Goal: Consume media (video, audio)

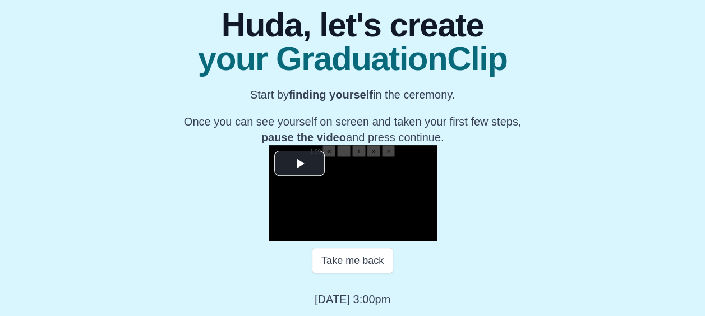
scroll to position [195, 0]
click at [310, 149] on span "1.00" at bounding box center [315, 152] width 11 height 6
click at [300, 164] on span "Video Player" at bounding box center [300, 164] width 0 height 0
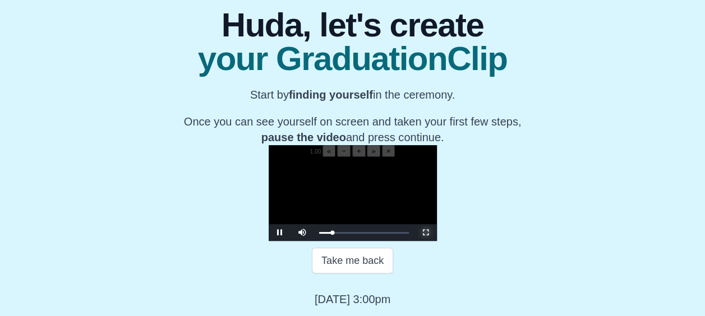
click at [426, 233] on span "Video Player" at bounding box center [426, 233] width 0 height 0
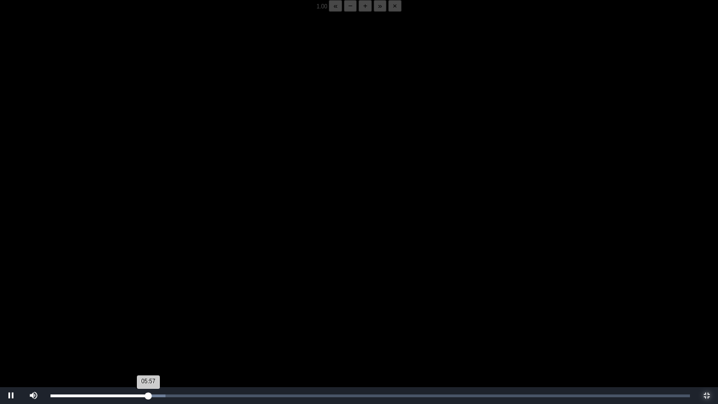
click at [147, 316] on div "05:57 Progress : 0%" at bounding box center [100, 395] width 98 height 3
click at [144, 316] on div "05:53 Progress : 0%" at bounding box center [99, 395] width 97 height 3
click at [145, 316] on div "05:46 Progress : 0%" at bounding box center [99, 395] width 96 height 3
click at [11, 316] on span "Video Player" at bounding box center [11, 396] width 0 height 0
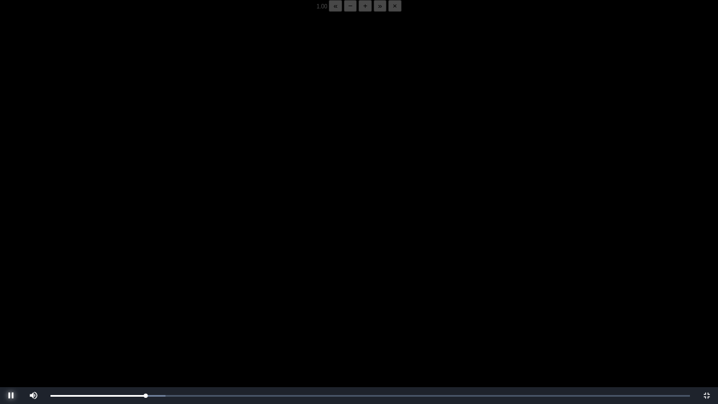
click at [11, 316] on span "Video Player" at bounding box center [11, 396] width 0 height 0
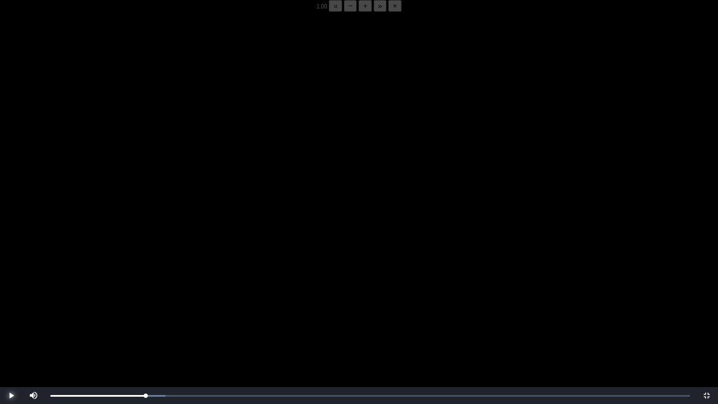
click at [11, 316] on span "Video Player" at bounding box center [11, 396] width 0 height 0
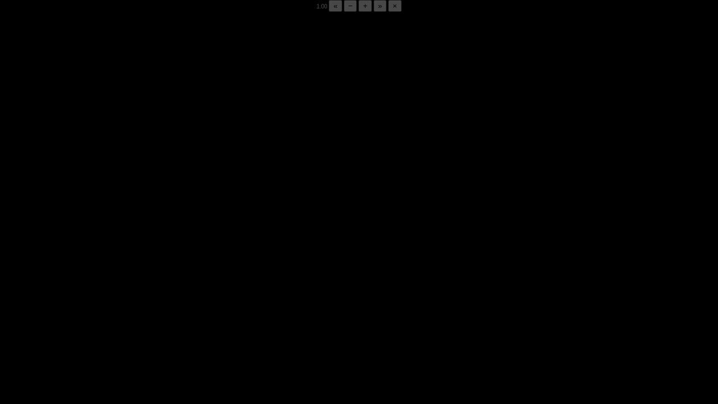
drag, startPoint x: 9, startPoint y: 396, endPoint x: 200, endPoint y: 312, distance: 208.8
click at [200, 312] on video "Video Player" at bounding box center [359, 214] width 718 height 404
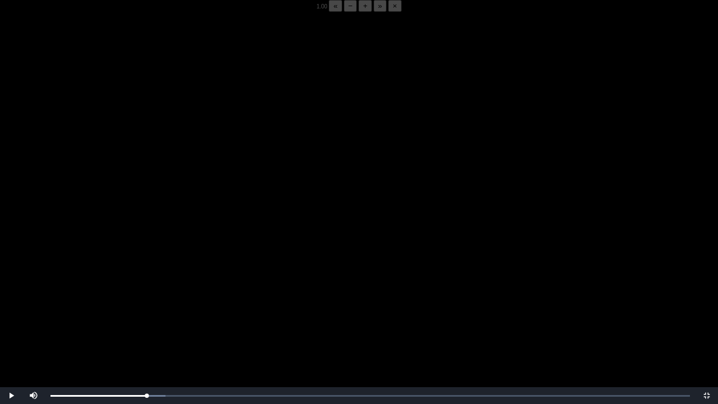
click at [187, 301] on video "Video Player" at bounding box center [359, 214] width 718 height 404
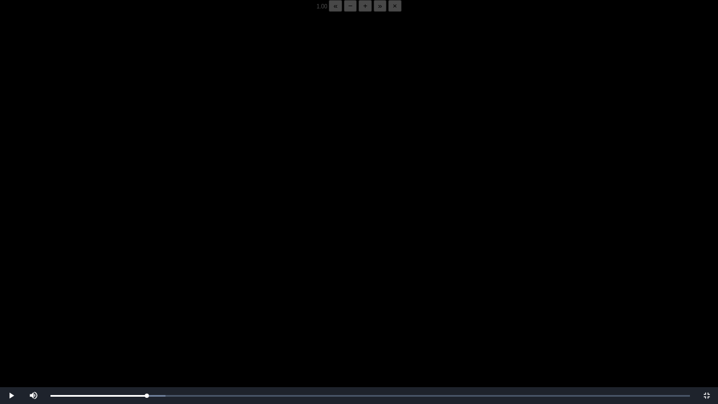
click at [187, 301] on video "Video Player" at bounding box center [359, 214] width 718 height 404
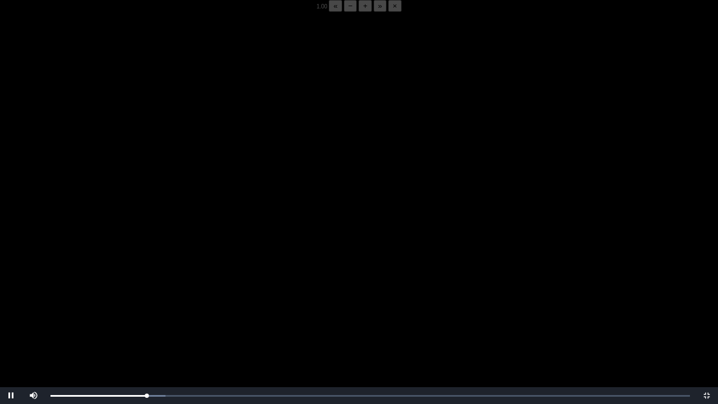
click at [187, 301] on video "Video Player" at bounding box center [359, 214] width 718 height 404
click at [145, 316] on div "05:44 Progress : 0%" at bounding box center [99, 395] width 97 height 3
click at [195, 311] on video "Video Player" at bounding box center [359, 214] width 718 height 404
click at [344, 12] on button "−" at bounding box center [350, 6] width 13 height 12
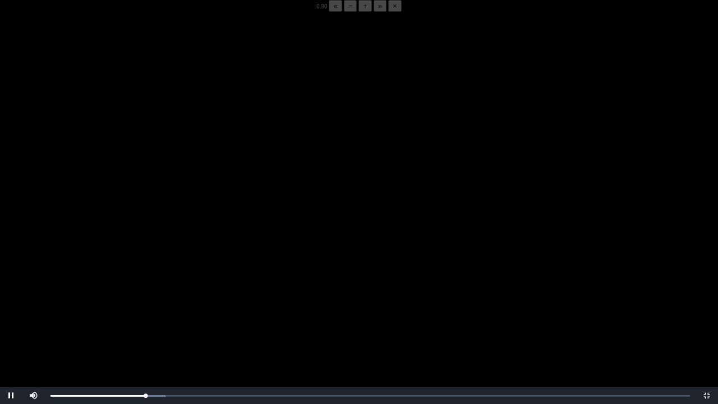
click at [344, 12] on button "−" at bounding box center [350, 6] width 13 height 12
click at [146, 316] on div "05:48 Progress : 0%" at bounding box center [98, 395] width 95 height 3
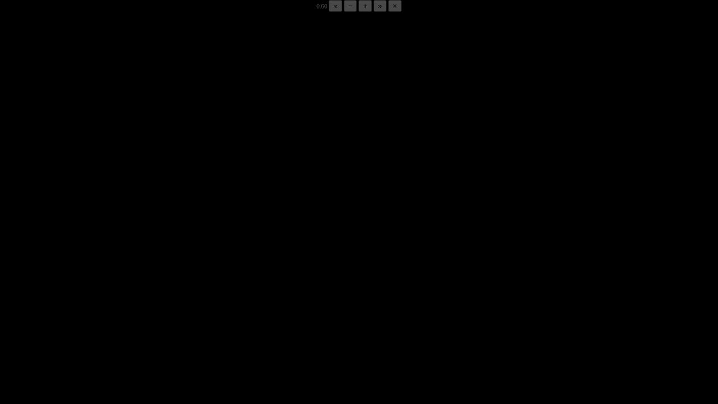
click at [146, 316] on div "05:50 Progress : 0%" at bounding box center [99, 395] width 96 height 3
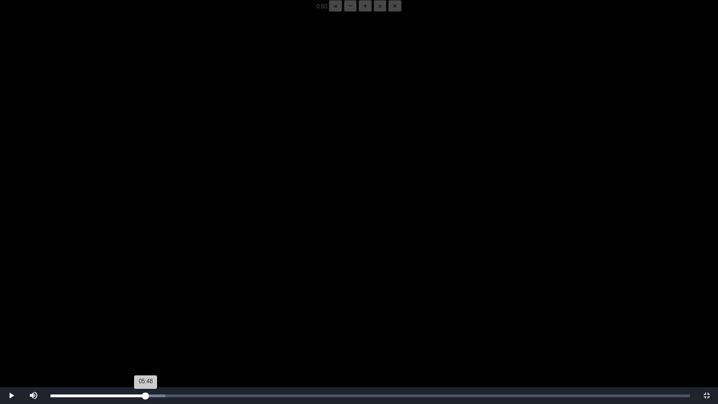
click at [146, 316] on div "05:48 Progress : 0%" at bounding box center [98, 395] width 95 height 3
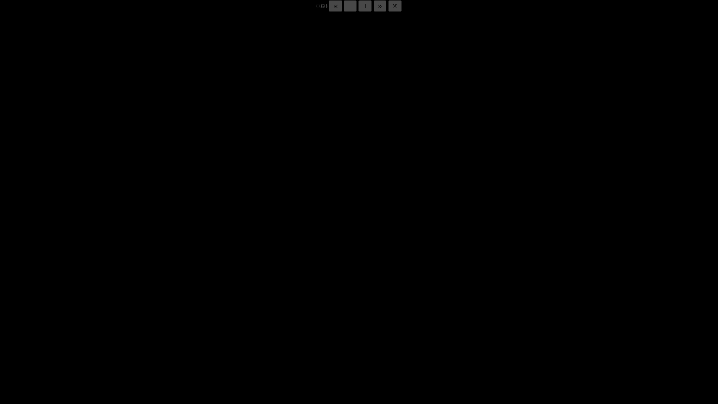
click at [146, 316] on div "05:50 Progress : 0%" at bounding box center [99, 395] width 96 height 3
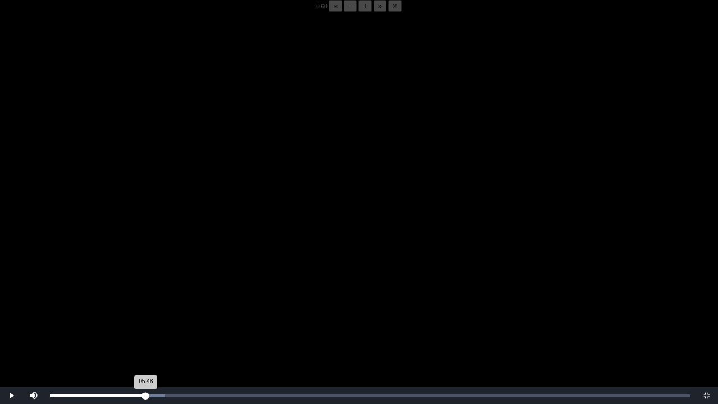
click at [146, 316] on div "05:48 Progress : 0%" at bounding box center [98, 395] width 95 height 3
click at [145, 316] on div "05:44 Progress : 0%" at bounding box center [98, 395] width 94 height 3
click at [145, 316] on div "05:45 Progress : 0%" at bounding box center [98, 395] width 94 height 3
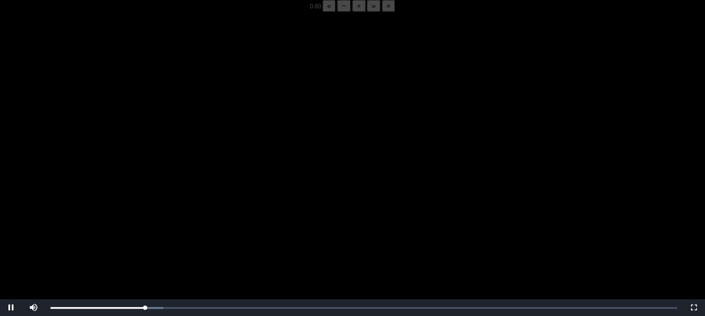
scroll to position [235, 0]
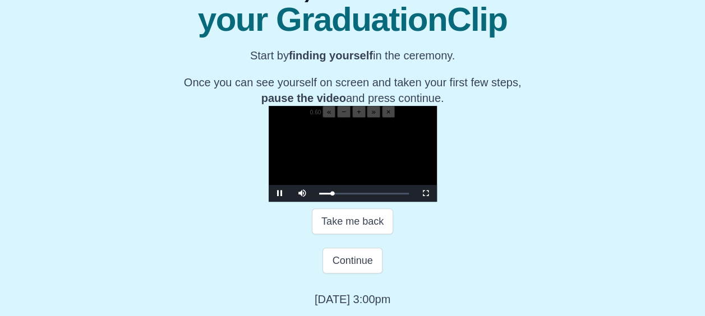
click at [346, 148] on video "Video Player" at bounding box center [353, 160] width 168 height 84
click at [319, 194] on div "05:52 Progress : 0%" at bounding box center [325, 193] width 13 height 3
click at [284, 134] on video "Video Player" at bounding box center [353, 160] width 168 height 84
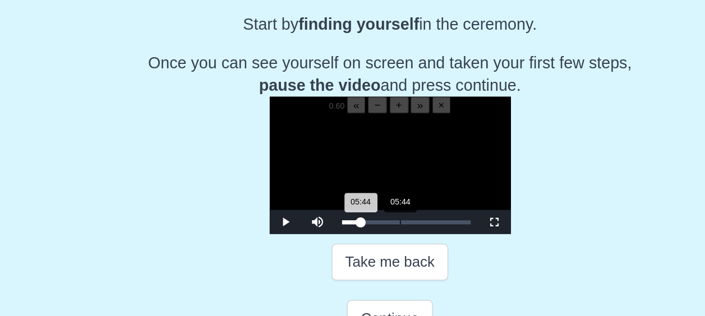
click at [319, 195] on div "05:44 Progress : 0%" at bounding box center [325, 193] width 13 height 3
click at [426, 194] on span "Video Player" at bounding box center [426, 194] width 0 height 0
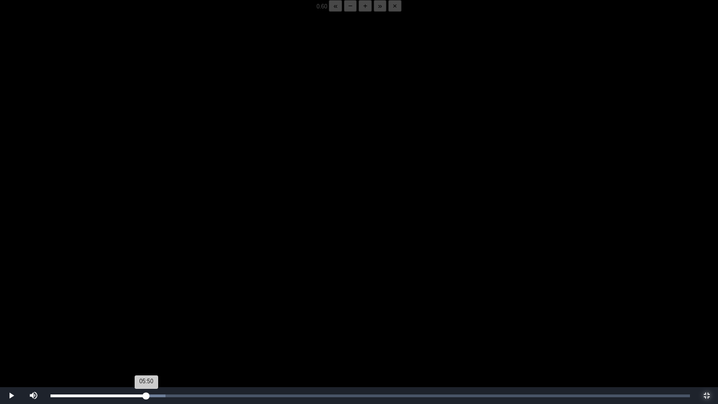
click at [146, 316] on div "05:50 Progress : 0%" at bounding box center [99, 395] width 96 height 3
click at [145, 316] on div "05:46 Progress : 0%" at bounding box center [98, 395] width 95 height 3
click at [146, 316] on div "05:48 Progress : 0%" at bounding box center [98, 395] width 95 height 3
click at [144, 316] on div "05:49 Progress : 0%" at bounding box center [98, 395] width 95 height 3
click at [146, 316] on div "05:51 Progress : 0%" at bounding box center [99, 395] width 96 height 3
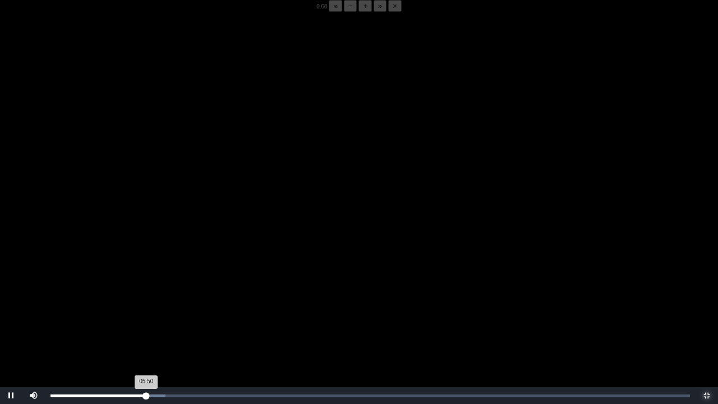
click at [146, 316] on div "Loaded : 0% 05:52 05:50 Progress : 0%" at bounding box center [370, 395] width 651 height 17
click at [147, 316] on div "05:52 Progress : 0%" at bounding box center [99, 395] width 97 height 3
click at [146, 316] on div "05:52 Progress : 0%" at bounding box center [99, 395] width 97 height 3
click at [144, 316] on div "05:50 Progress : 0%" at bounding box center [99, 395] width 96 height 3
click at [144, 316] on div "05:40 Progress : 0%" at bounding box center [98, 395] width 94 height 3
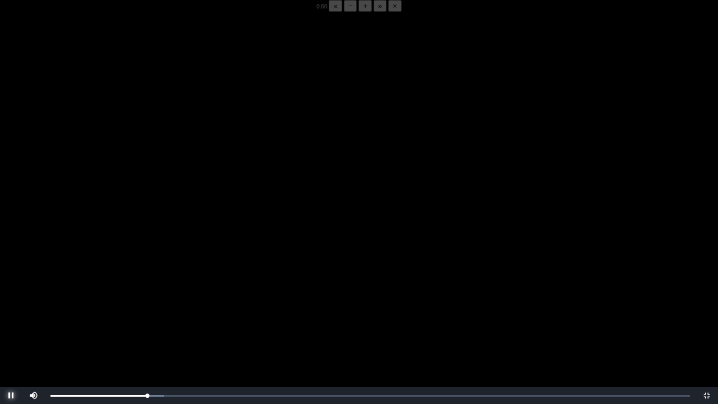
click at [11, 316] on span "Video Player" at bounding box center [11, 396] width 0 height 0
click at [146, 316] on div "05:53 Progress : 0%" at bounding box center [99, 395] width 97 height 3
click at [11, 316] on span "Video Player" at bounding box center [11, 396] width 0 height 0
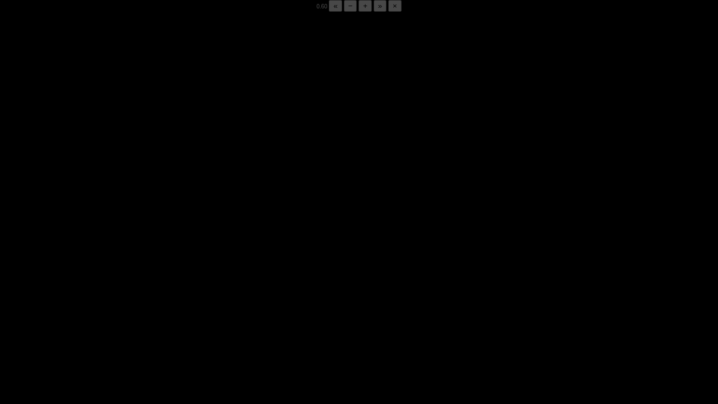
click at [11, 316] on span "Video Player" at bounding box center [11, 396] width 0 height 0
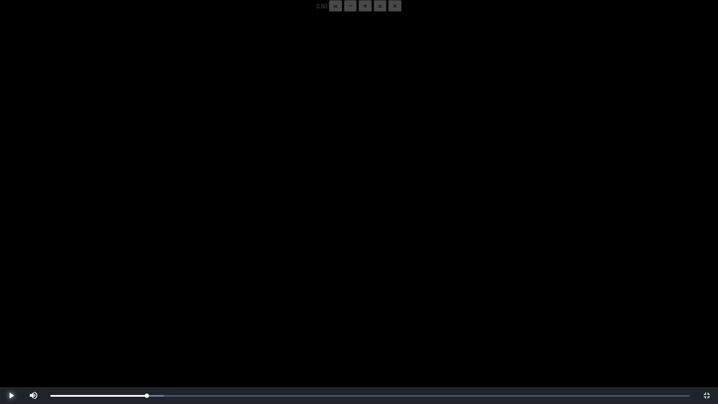
click at [11, 316] on span "Video Player" at bounding box center [11, 396] width 0 height 0
drag, startPoint x: 4, startPoint y: 400, endPoint x: 8, endPoint y: 395, distance: 6.3
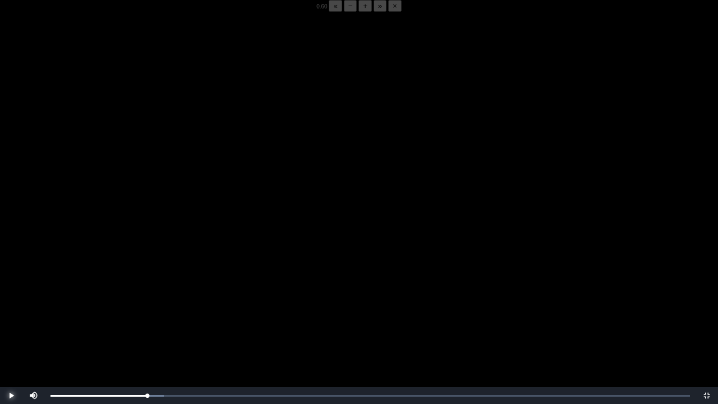
click at [11, 316] on span "Video Player" at bounding box center [11, 396] width 0 height 0
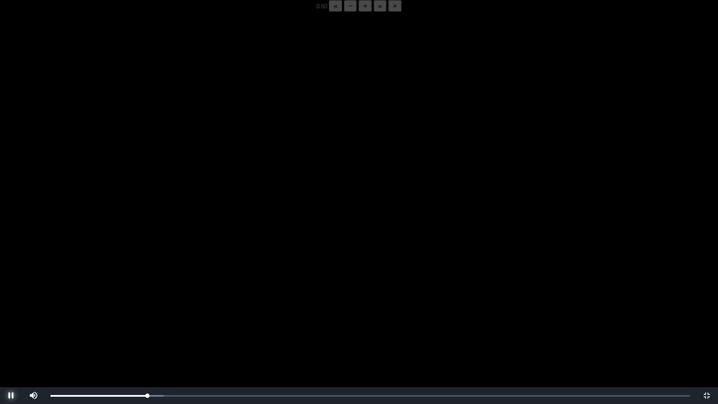
click at [11, 316] on span "Video Player" at bounding box center [11, 396] width 0 height 0
drag, startPoint x: 7, startPoint y: 395, endPoint x: 145, endPoint y: 396, distance: 137.5
click at [145, 316] on div "05:54 Progress : 0%" at bounding box center [99, 395] width 97 height 3
click at [145, 316] on div "05:53 Progress : 0%" at bounding box center [99, 395] width 97 height 3
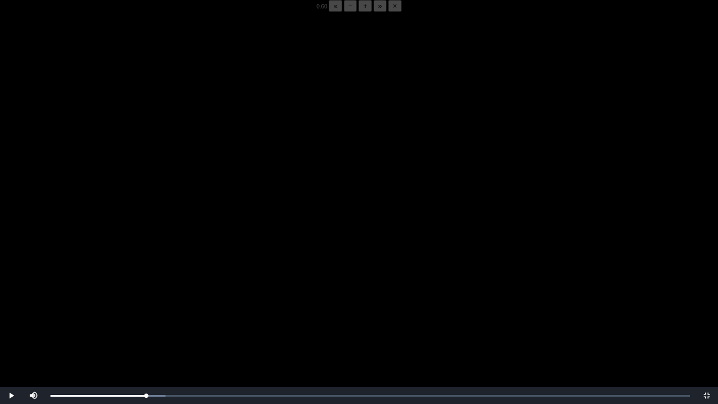
click at [126, 316] on video "Video Player" at bounding box center [359, 214] width 718 height 404
click at [70, 316] on video "Video Player" at bounding box center [359, 214] width 718 height 404
click at [148, 316] on div "05:54 Progress : 0%" at bounding box center [99, 395] width 97 height 3
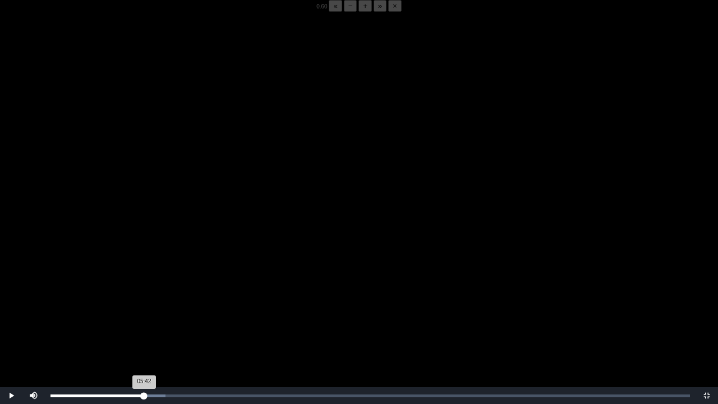
click at [144, 316] on div "05:42 Progress : 0%" at bounding box center [98, 395] width 94 height 3
click at [146, 316] on div "05:51 Progress : 0%" at bounding box center [99, 395] width 96 height 3
click at [146, 316] on div "05:50 Progress : 0%" at bounding box center [99, 395] width 96 height 3
click at [145, 316] on div "05:44 Progress : 0%" at bounding box center [99, 395] width 96 height 3
click at [11, 316] on span "Video Player" at bounding box center [11, 396] width 0 height 0
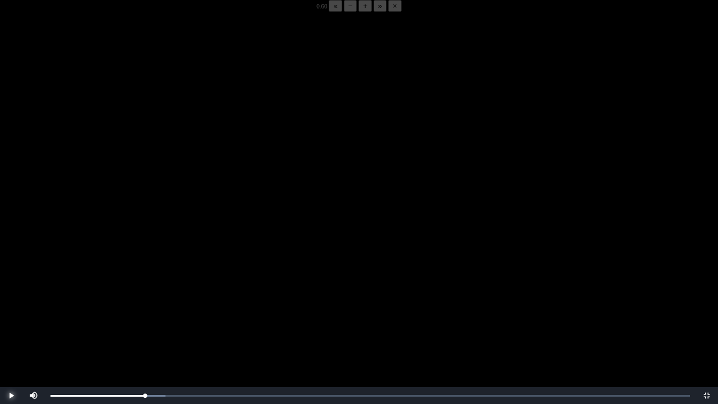
click at [11, 316] on span "Video Player" at bounding box center [11, 396] width 0 height 0
click at [145, 316] on div "05:46 Progress : 0%" at bounding box center [98, 395] width 95 height 3
click at [11, 316] on span "Video Player" at bounding box center [11, 396] width 0 height 0
click at [144, 316] on div "Loaded : 0% 05:42 05:54 Progress : 0%" at bounding box center [370, 395] width 651 height 17
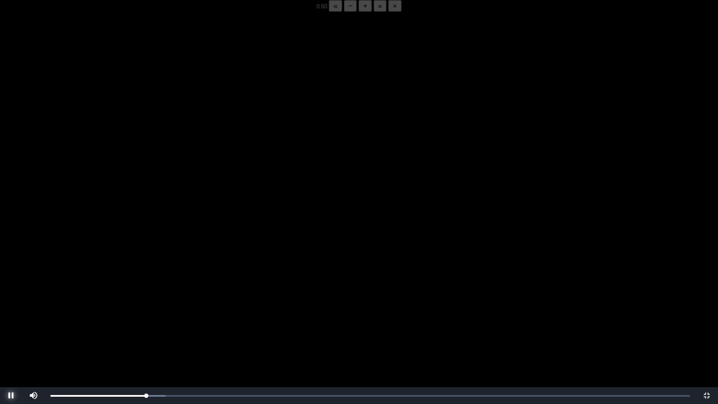
click at [11, 316] on span "Video Player" at bounding box center [11, 396] width 0 height 0
click at [146, 316] on div "05:48 Progress : 0%" at bounding box center [98, 395] width 95 height 3
click at [11, 316] on span "Video Player" at bounding box center [11, 396] width 0 height 0
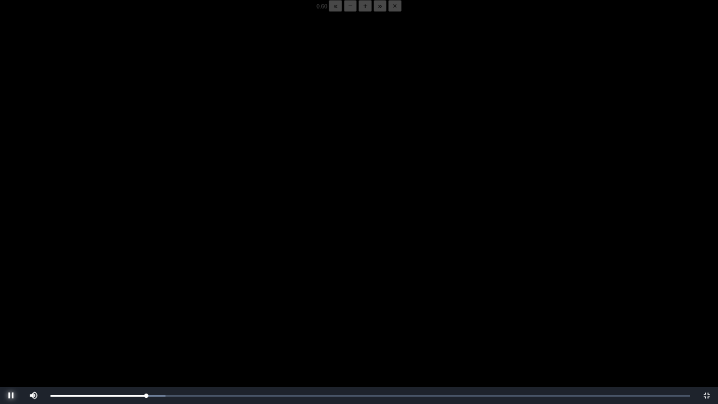
click at [11, 316] on span "Video Player" at bounding box center [11, 396] width 0 height 0
click at [146, 316] on div "05:48 Progress : 0%" at bounding box center [98, 395] width 95 height 3
click at [11, 316] on span "Video Player" at bounding box center [11, 396] width 0 height 0
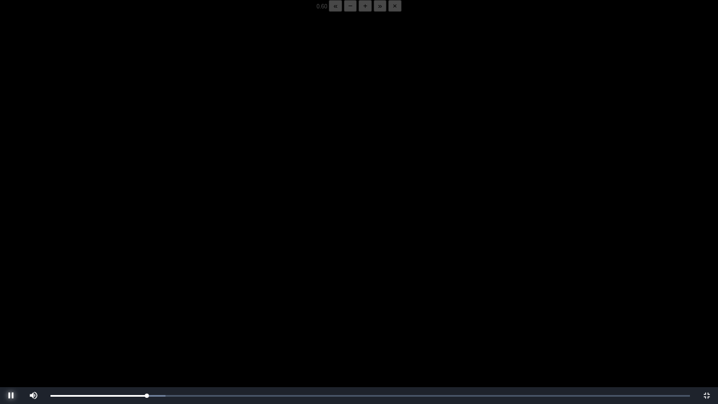
click at [11, 316] on span "Video Player" at bounding box center [11, 396] width 0 height 0
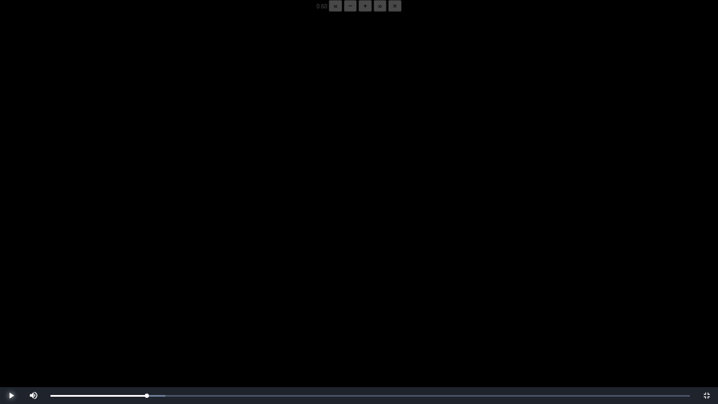
click at [11, 316] on span "Video Player" at bounding box center [11, 396] width 0 height 0
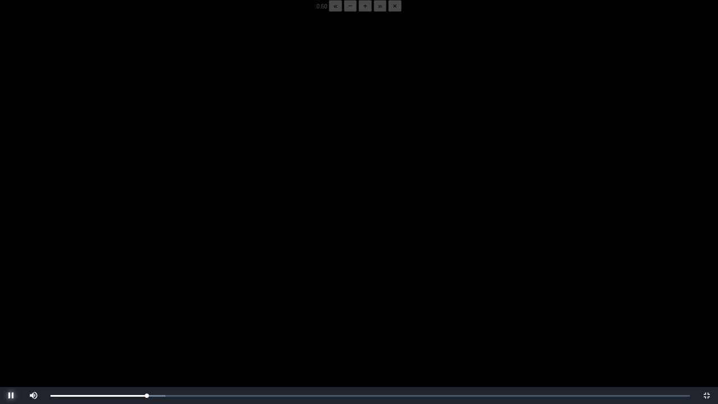
click at [11, 316] on span "Video Player" at bounding box center [11, 396] width 0 height 0
click at [145, 316] on div "05:52 Progress : 0%" at bounding box center [99, 395] width 97 height 3
click at [11, 316] on span "Video Player" at bounding box center [11, 396] width 0 height 0
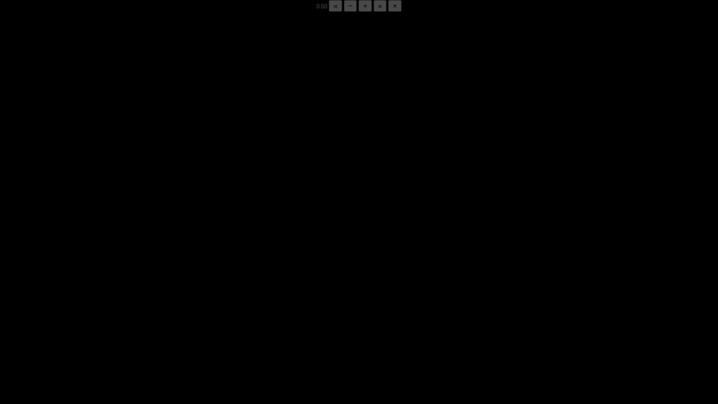
click at [11, 316] on span "Video Player" at bounding box center [11, 396] width 0 height 0
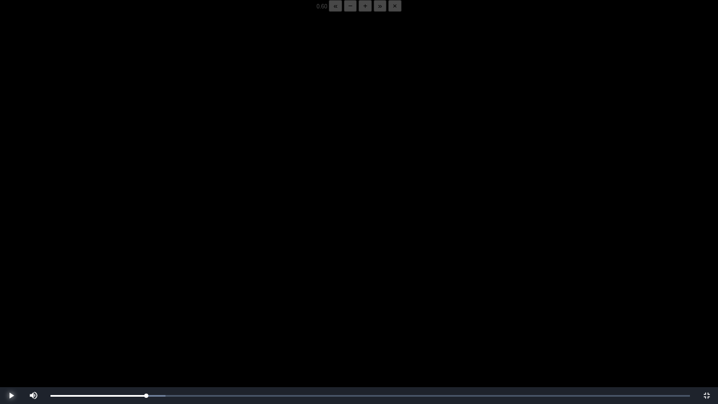
click at [11, 316] on span "Video Player" at bounding box center [11, 396] width 0 height 0
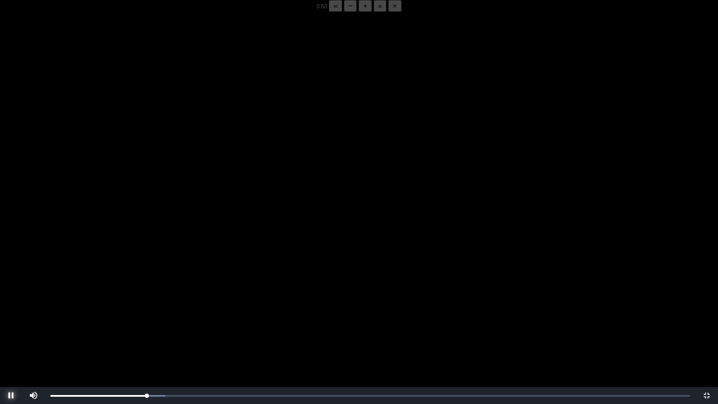
click at [11, 316] on span "Video Player" at bounding box center [11, 396] width 0 height 0
drag, startPoint x: 9, startPoint y: 396, endPoint x: 145, endPoint y: 396, distance: 135.8
click at [145, 316] on div "05:50 Progress : 0%" at bounding box center [99, 395] width 96 height 3
click at [11, 316] on span "Video Player" at bounding box center [11, 396] width 0 height 0
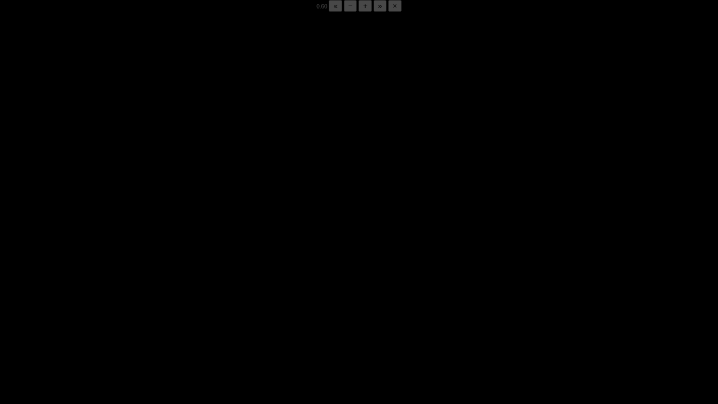
click at [11, 316] on span "Video Player" at bounding box center [11, 396] width 0 height 0
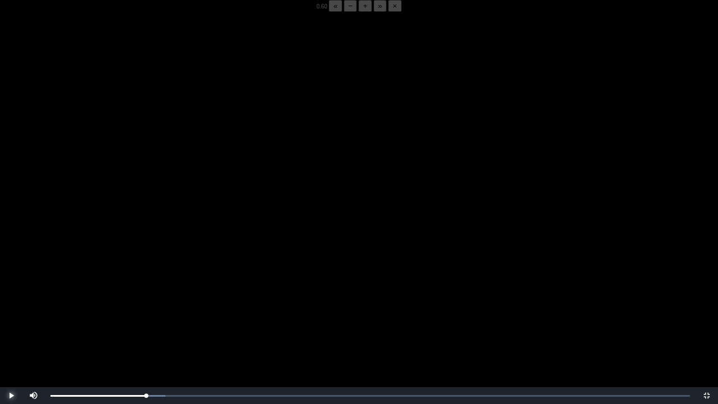
click at [11, 316] on span "Video Player" at bounding box center [11, 396] width 0 height 0
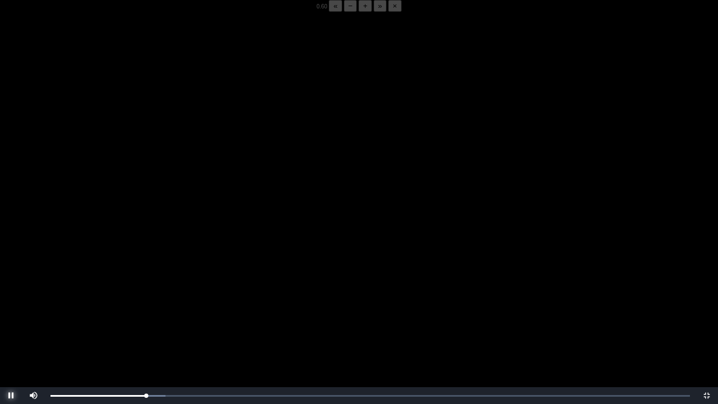
click at [11, 316] on span "Video Player" at bounding box center [11, 396] width 0 height 0
click at [145, 316] on div "05:51 Progress : 0%" at bounding box center [99, 395] width 96 height 3
click at [146, 316] on div "05:51 Progress : 0%" at bounding box center [99, 395] width 96 height 3
click at [144, 316] on div "05:51 Progress : 0%" at bounding box center [99, 395] width 96 height 3
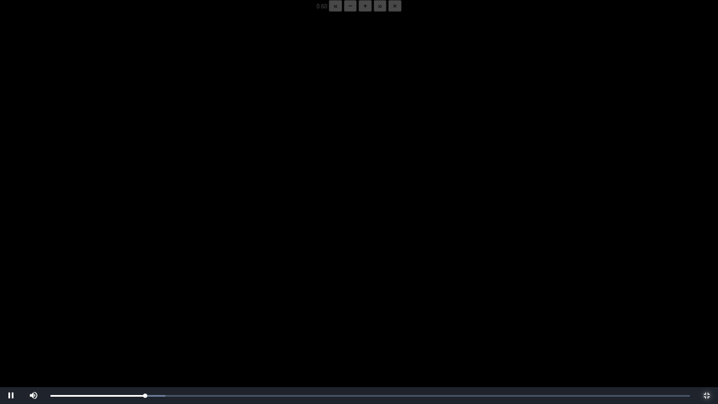
click at [707, 316] on span "Video Player" at bounding box center [707, 396] width 0 height 0
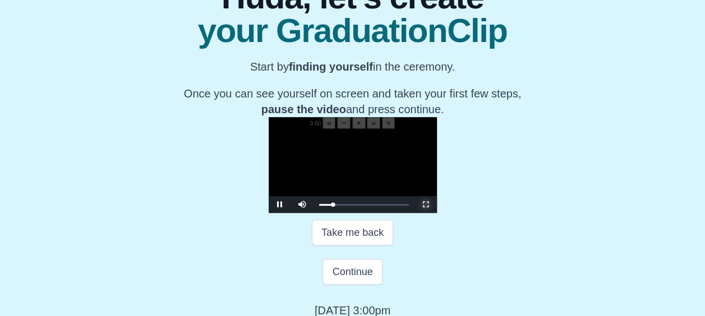
scroll to position [124, 0]
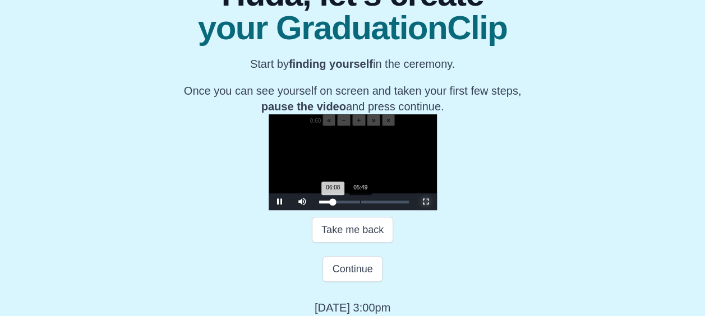
click at [319, 204] on div "06:08 Progress : 0%" at bounding box center [326, 202] width 14 height 3
click at [426, 202] on span "Video Player" at bounding box center [426, 202] width 0 height 0
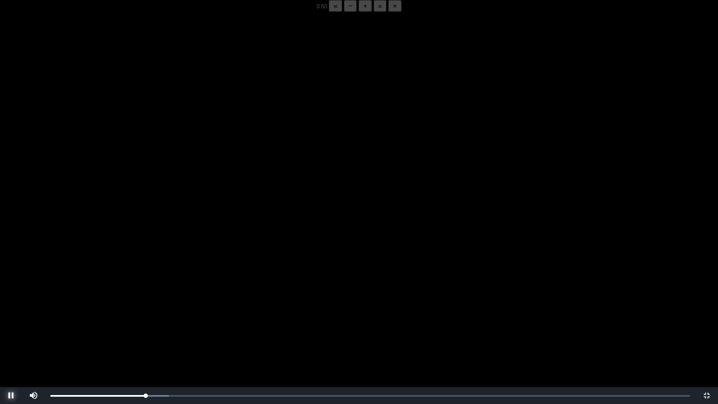
click at [11, 316] on span "Video Player" at bounding box center [11, 396] width 0 height 0
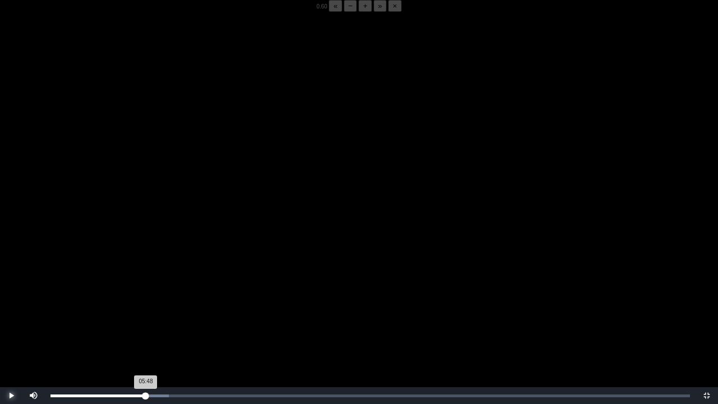
click at [145, 316] on div "05:48 Progress : 0%" at bounding box center [98, 395] width 95 height 3
click at [11, 316] on span "Video Player" at bounding box center [11, 396] width 0 height 0
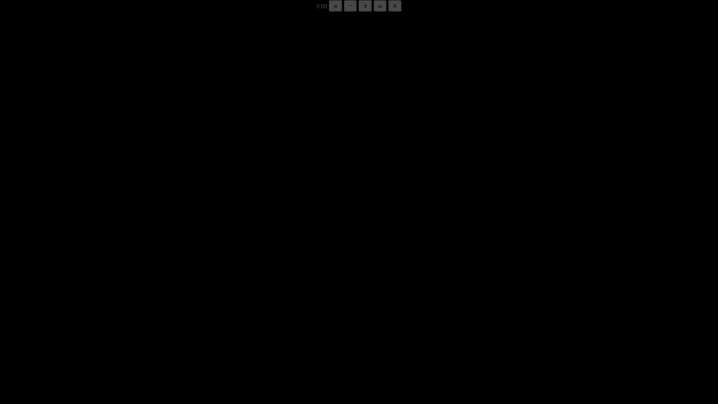
click at [11, 316] on span "Video Player" at bounding box center [11, 396] width 0 height 0
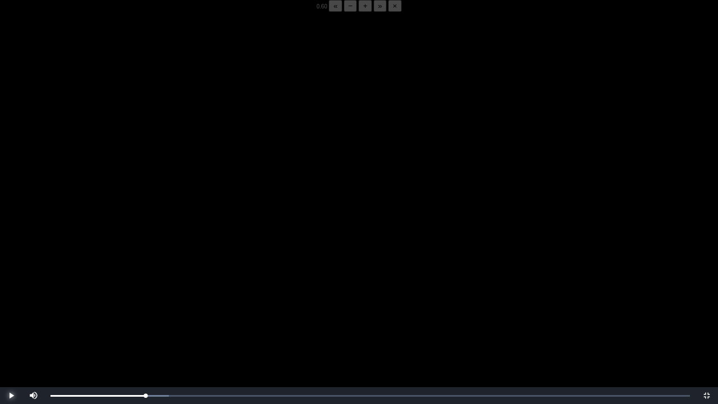
click at [11, 316] on span "Video Player" at bounding box center [11, 396] width 0 height 0
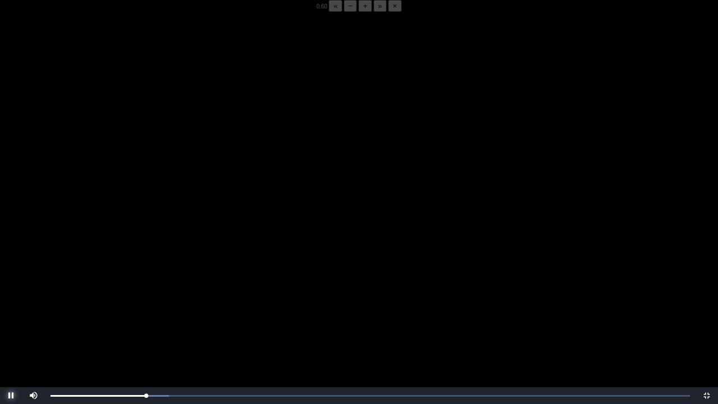
click at [11, 316] on span "Video Player" at bounding box center [11, 396] width 0 height 0
click at [145, 316] on div "05:49 Progress : 0%" at bounding box center [98, 395] width 95 height 3
click at [11, 316] on span "Video Player" at bounding box center [11, 396] width 0 height 0
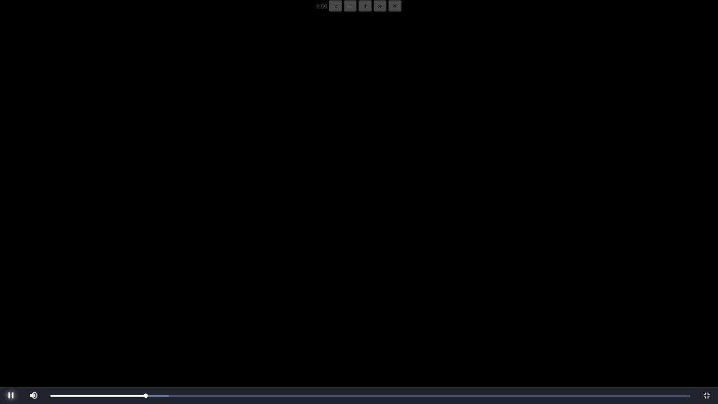
click at [11, 316] on span "Video Player" at bounding box center [11, 396] width 0 height 0
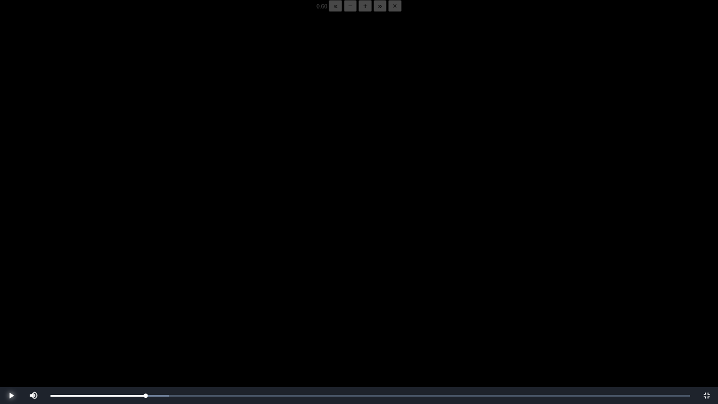
click at [11, 316] on span "Video Player" at bounding box center [11, 396] width 0 height 0
click at [144, 316] on div "05:48 Progress : 0%" at bounding box center [98, 395] width 95 height 3
click at [11, 316] on span "Video Player" at bounding box center [11, 396] width 0 height 0
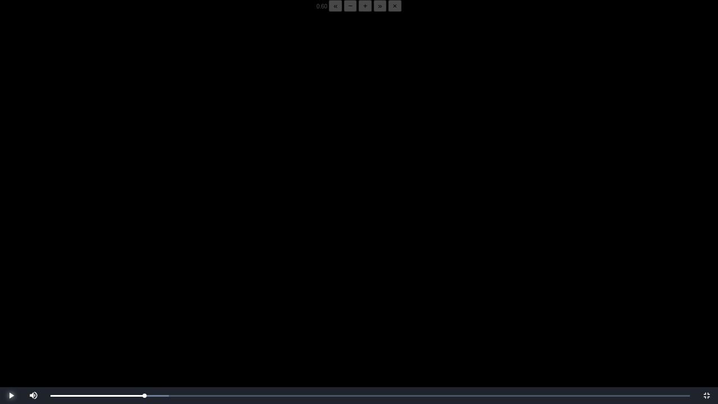
click at [11, 316] on span "Video Player" at bounding box center [11, 396] width 0 height 0
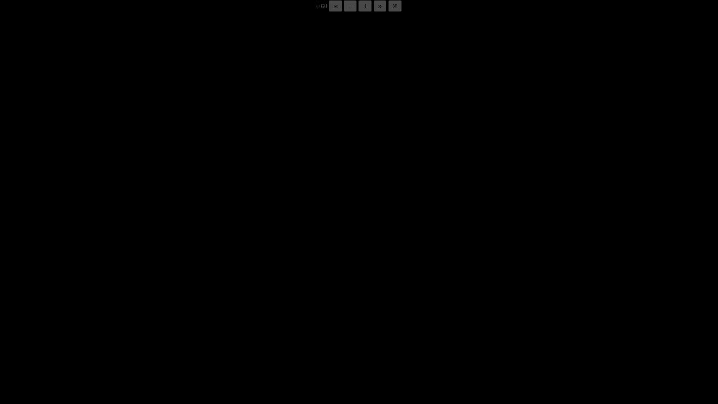
click at [11, 316] on span "Video Player" at bounding box center [11, 396] width 0 height 0
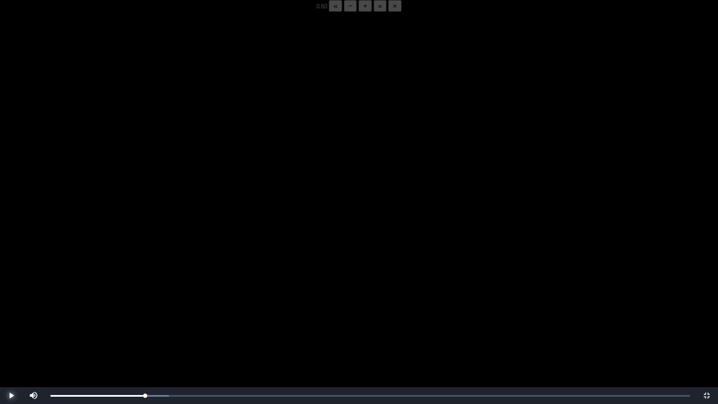
click at [11, 316] on span "Video Player" at bounding box center [11, 396] width 0 height 0
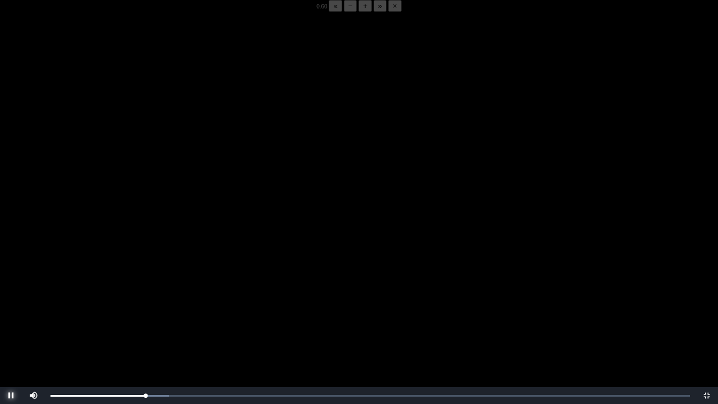
click at [11, 316] on span "Video Player" at bounding box center [11, 396] width 0 height 0
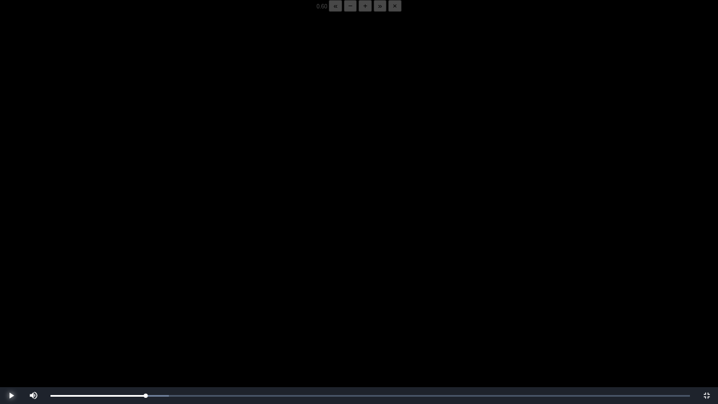
click at [11, 316] on span "Video Player" at bounding box center [11, 396] width 0 height 0
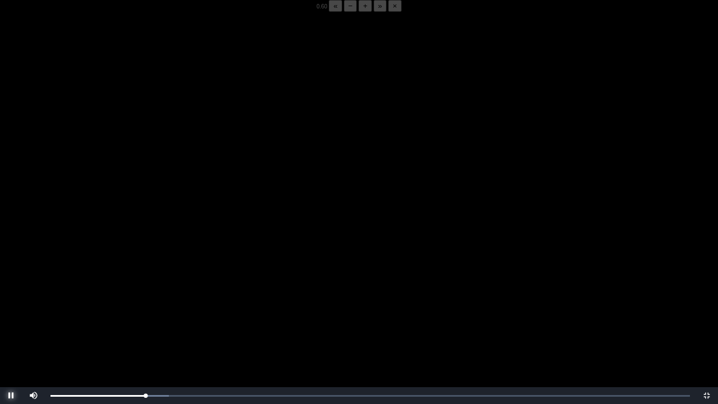
click at [11, 316] on span "Video Player" at bounding box center [11, 396] width 0 height 0
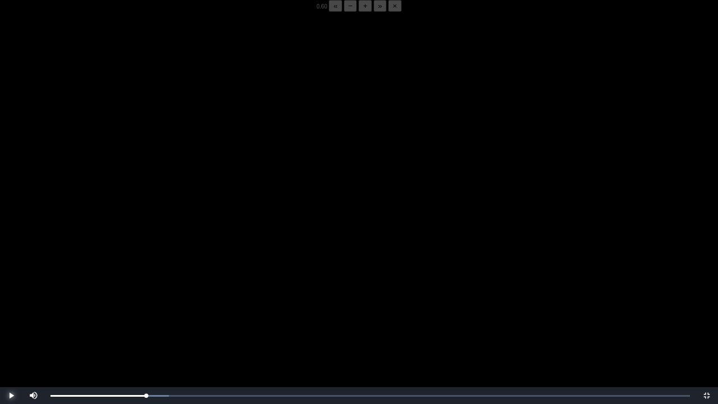
click at [11, 316] on span "Video Player" at bounding box center [11, 396] width 0 height 0
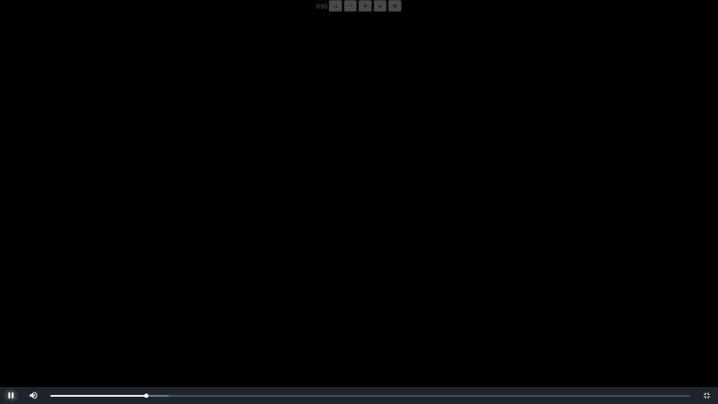
click at [11, 316] on span "Video Player" at bounding box center [11, 396] width 0 height 0
click at [146, 316] on div "05:50 Progress : 0%" at bounding box center [99, 395] width 96 height 3
click at [11, 316] on span "Video Player" at bounding box center [11, 396] width 0 height 0
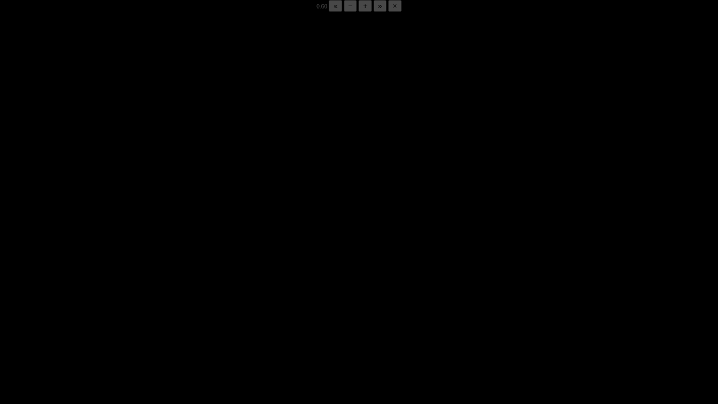
click at [11, 316] on span "Video Player" at bounding box center [11, 396] width 0 height 0
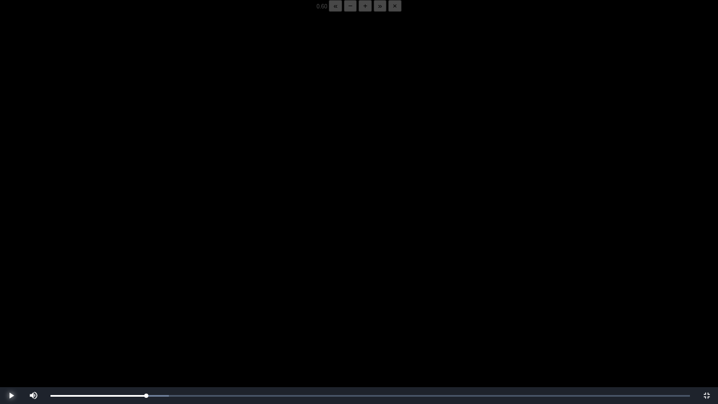
click at [11, 316] on span "Video Player" at bounding box center [11, 396] width 0 height 0
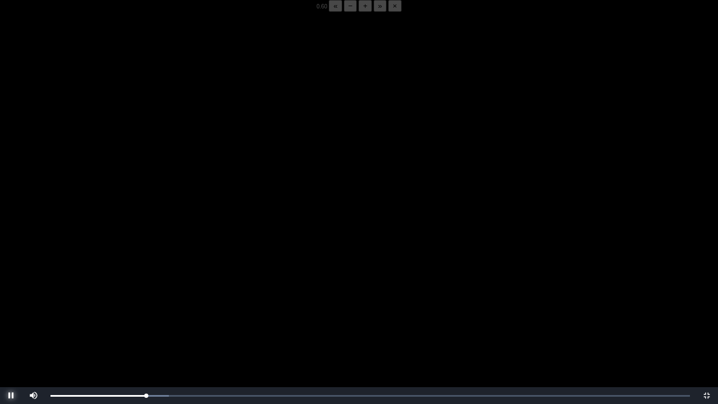
click at [11, 316] on span "Video Player" at bounding box center [11, 396] width 0 height 0
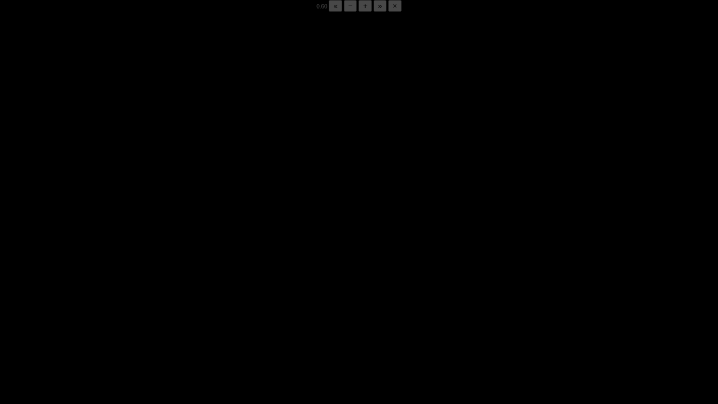
drag, startPoint x: 3, startPoint y: 400, endPoint x: 90, endPoint y: 370, distance: 91.4
click at [90, 316] on video "Video Player" at bounding box center [359, 214] width 718 height 404
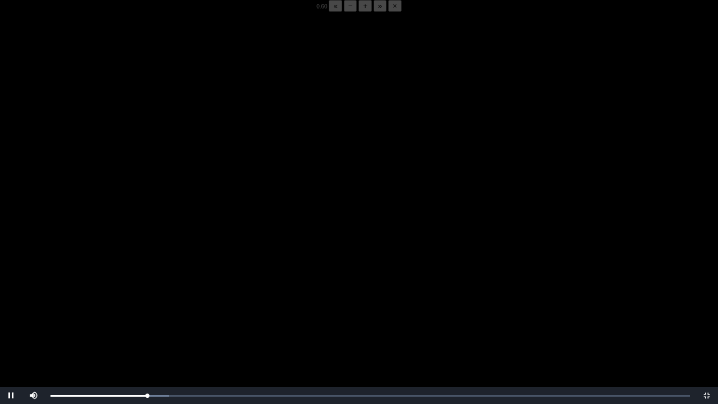
click at [150, 316] on video "Video Player" at bounding box center [359, 214] width 718 height 404
click at [148, 316] on div "05:54 Progress : 0%" at bounding box center [99, 395] width 97 height 3
click at [147, 316] on div "05:52 Progress : 0%" at bounding box center [99, 395] width 97 height 3
click at [144, 316] on div "05:42 Progress : 0%" at bounding box center [98, 395] width 94 height 3
click at [359, 12] on button "+" at bounding box center [365, 6] width 13 height 12
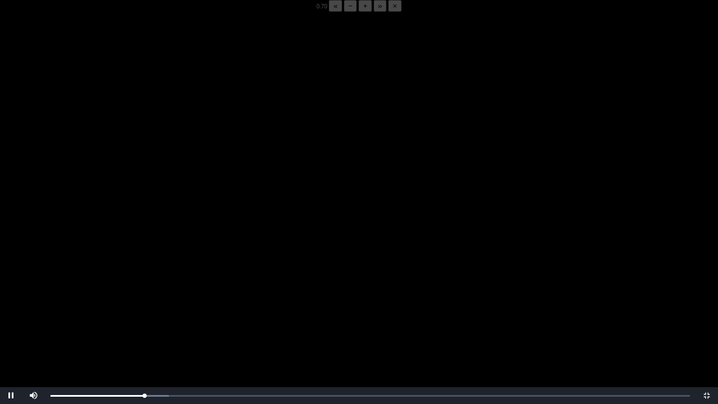
click at [359, 12] on button "+" at bounding box center [365, 6] width 13 height 12
click at [146, 316] on div "05:52 Progress : 0%" at bounding box center [99, 395] width 97 height 3
click at [147, 316] on div "Loaded : 0% 05:52 05:50 Progress : 0%" at bounding box center [370, 395] width 651 height 17
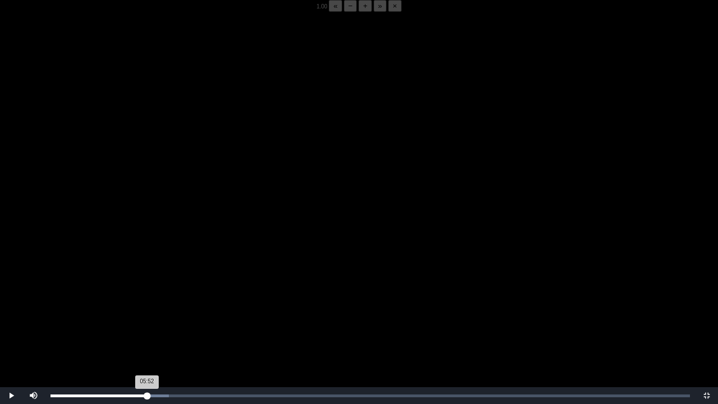
click at [147, 316] on div "05:52 Progress : 0%" at bounding box center [99, 395] width 97 height 3
click at [145, 316] on div "05:44 Progress : 0%" at bounding box center [98, 395] width 94 height 3
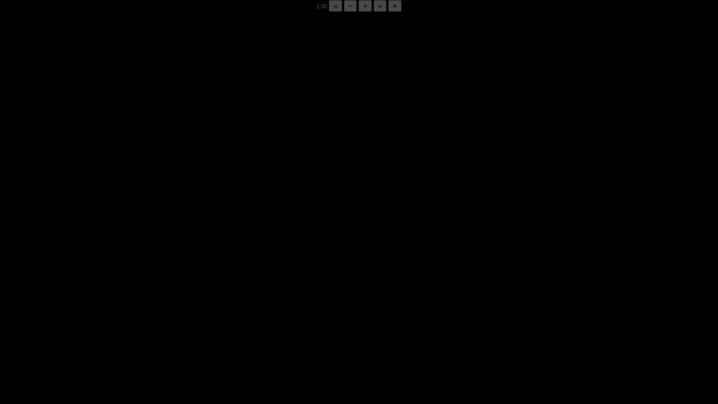
click at [145, 316] on div "05:48 Progress : 0%" at bounding box center [98, 395] width 95 height 3
click at [145, 316] on div "05:50 Progress : 0%" at bounding box center [99, 395] width 96 height 3
click at [145, 316] on div "05:51 Progress : 0%" at bounding box center [99, 395] width 96 height 3
click at [145, 316] on div "05:49 Progress : 0%" at bounding box center [98, 395] width 95 height 3
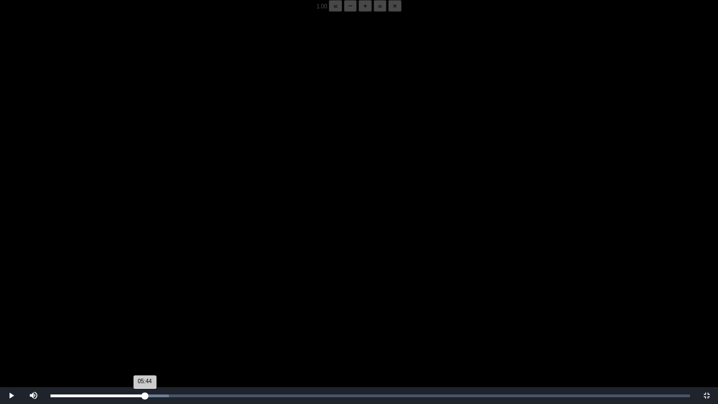
click at [145, 316] on div "05:44 Progress : 0%" at bounding box center [98, 395] width 94 height 3
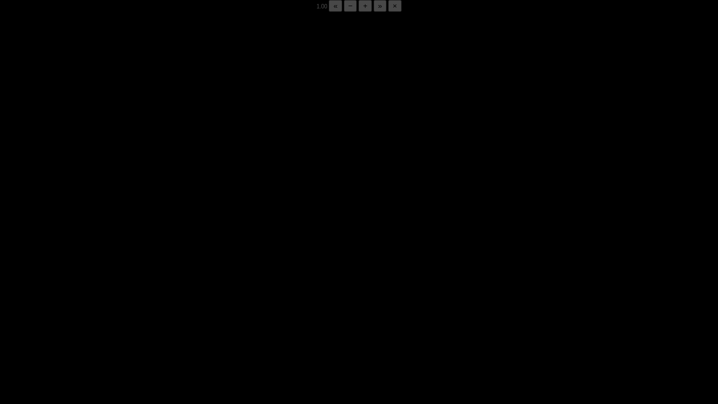
click at [145, 316] on div "05:49 Progress : 0%" at bounding box center [98, 395] width 95 height 3
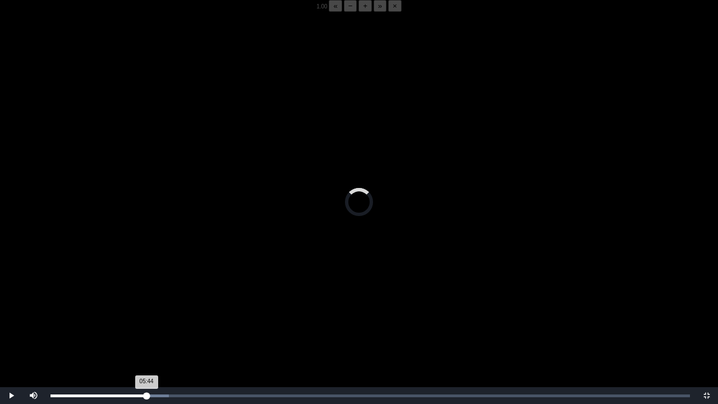
click at [145, 316] on div "05:44 Progress : 0%" at bounding box center [99, 395] width 96 height 3
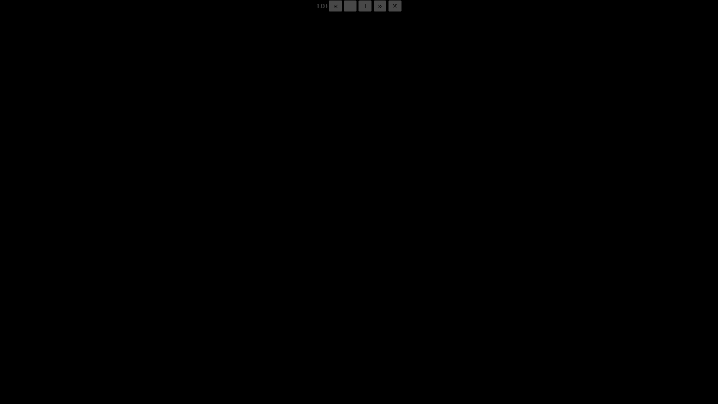
click at [145, 316] on div "05:51 Progress : 0%" at bounding box center [99, 395] width 96 height 3
click at [144, 316] on div "05:47 Progress : 0%" at bounding box center [98, 395] width 95 height 3
click at [144, 316] on div "05:53 Progress : 0%" at bounding box center [99, 395] width 97 height 3
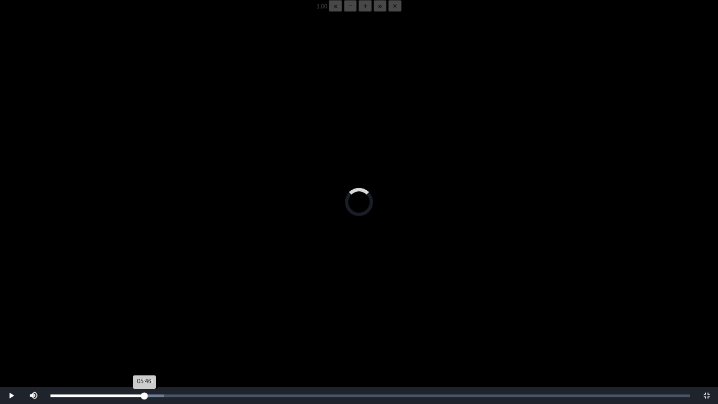
click at [144, 316] on div "05:46 Progress : 0%" at bounding box center [98, 395] width 94 height 3
click at [145, 316] on div "05:46 Progress : 0%" at bounding box center [98, 395] width 95 height 3
click at [145, 316] on div "05:47 Progress : 0%" at bounding box center [98, 395] width 95 height 3
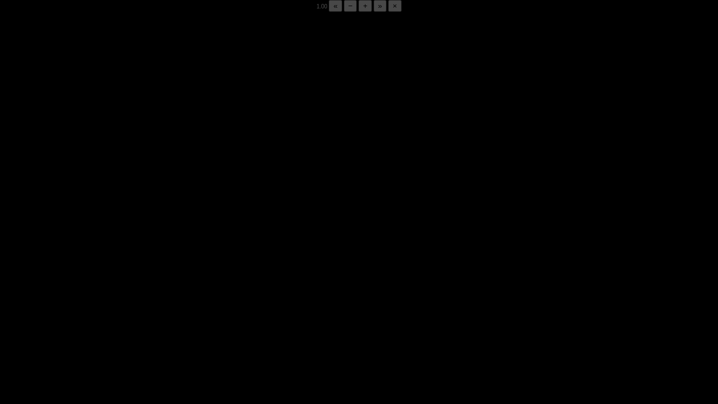
click at [145, 316] on div "05:53 Progress : 0%" at bounding box center [99, 395] width 97 height 3
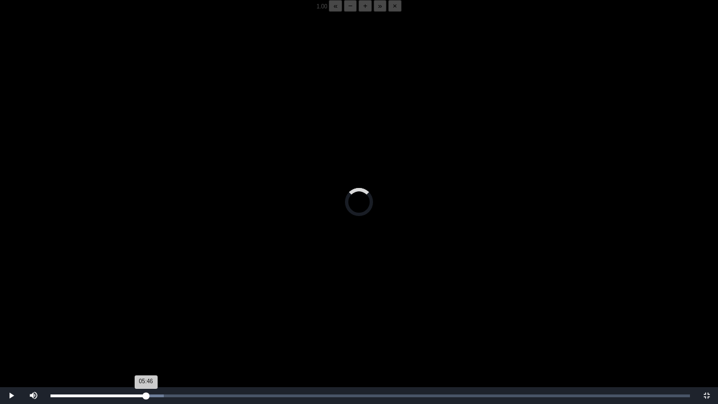
click at [145, 316] on div "05:46 Progress : 0%" at bounding box center [98, 395] width 95 height 3
click at [145, 316] on div "05:46 Progress : 0%" at bounding box center [99, 395] width 97 height 3
click at [160, 316] on video "Video Player" at bounding box center [359, 214] width 718 height 404
click at [210, 316] on video "Video Player" at bounding box center [359, 214] width 718 height 404
click at [209, 316] on video "Video Player" at bounding box center [359, 214] width 718 height 404
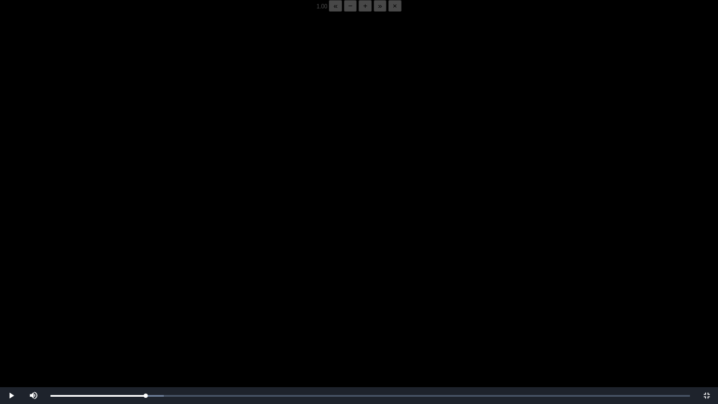
click at [209, 316] on video "Video Player" at bounding box center [359, 214] width 718 height 404
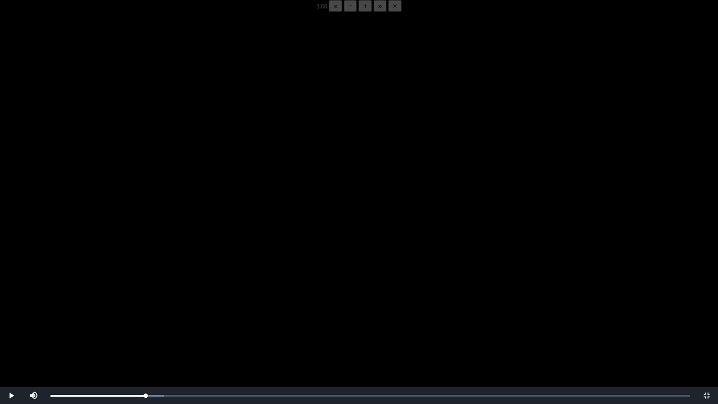
click at [209, 316] on video "Video Player" at bounding box center [359, 214] width 718 height 404
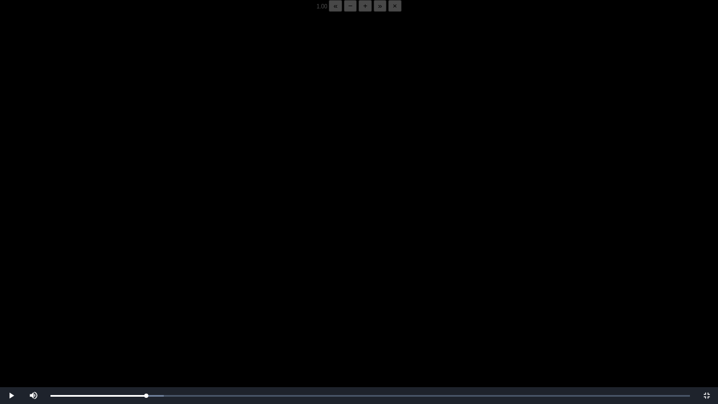
click at [209, 316] on video "Video Player" at bounding box center [359, 214] width 718 height 404
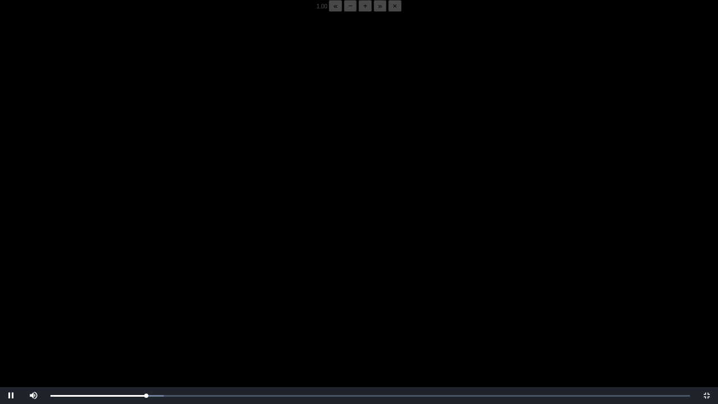
click at [209, 316] on video "Video Player" at bounding box center [359, 214] width 718 height 404
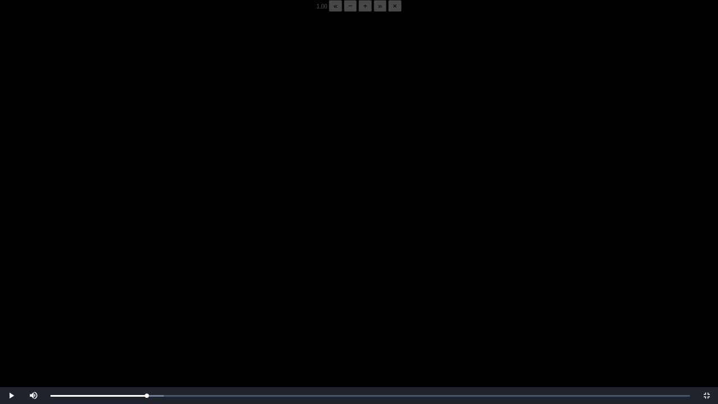
click at [209, 316] on video "Video Player" at bounding box center [359, 214] width 718 height 404
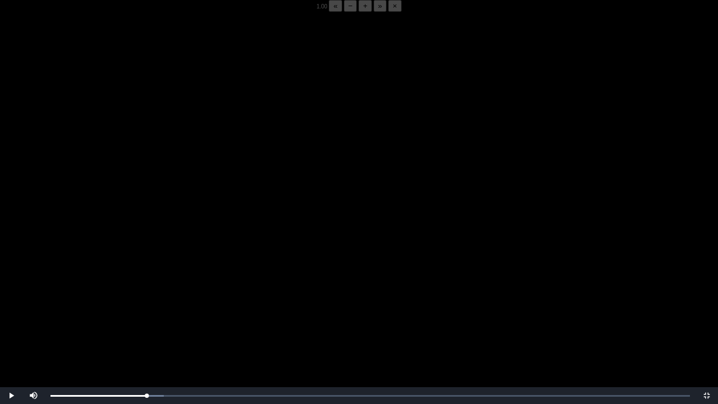
click at [209, 316] on video "Video Player" at bounding box center [359, 214] width 718 height 404
click at [145, 316] on div "05:53 Progress : 0%" at bounding box center [99, 395] width 97 height 3
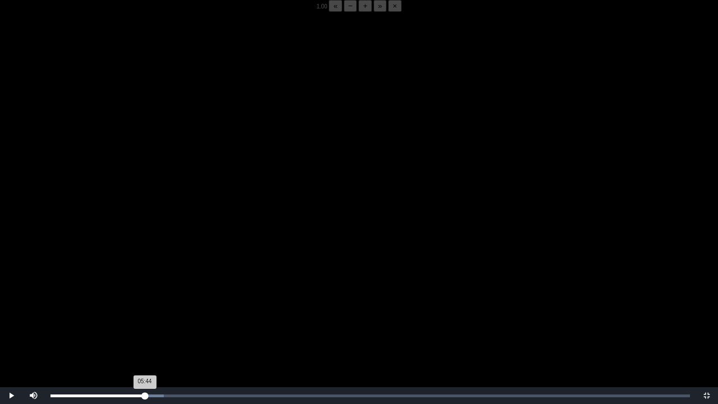
click at [145, 316] on div "05:44 Progress : 0%" at bounding box center [98, 395] width 94 height 3
click at [145, 316] on div "Loaded : 0% 05:46 05:50 Progress : 0%" at bounding box center [370, 395] width 651 height 17
click at [148, 316] on div "Loaded : 0% 05:56 05:50 Progress : 0%" at bounding box center [370, 395] width 651 height 17
click at [147, 316] on div "05:57 Progress : 0%" at bounding box center [100, 395] width 98 height 3
click at [147, 316] on div "05:53 Progress : 0%" at bounding box center [99, 395] width 97 height 3
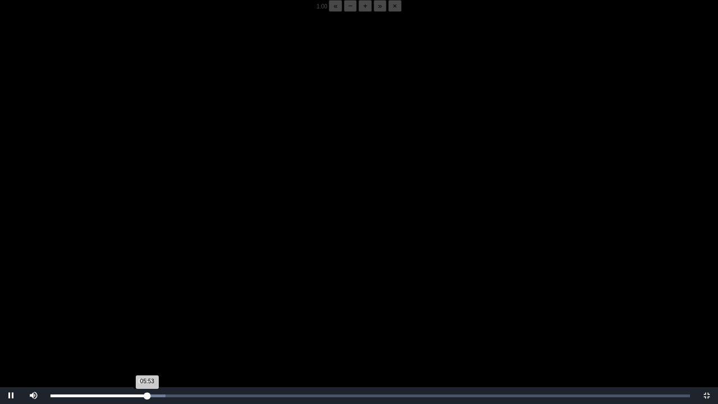
click at [145, 316] on div "05:53 Progress : 0%" at bounding box center [99, 395] width 97 height 3
click at [144, 316] on div "05:49 Progress : 0%" at bounding box center [99, 395] width 96 height 3
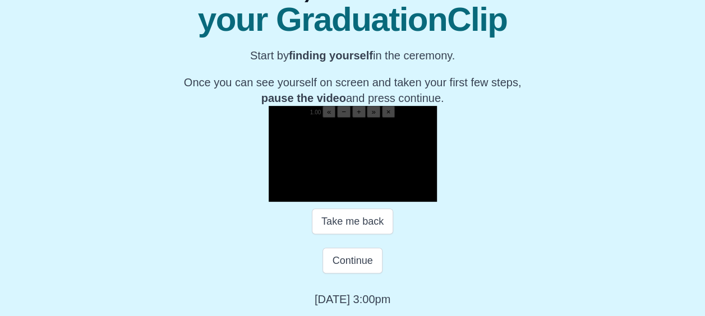
scroll to position [201, 0]
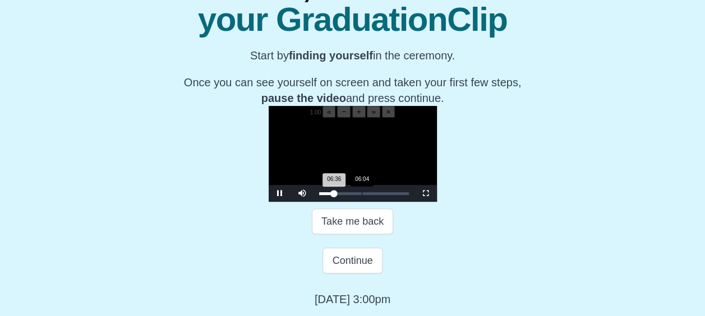
click at [362, 195] on div "06:04" at bounding box center [362, 193] width 1 height 3
click at [426, 194] on span "Video Player" at bounding box center [426, 194] width 0 height 0
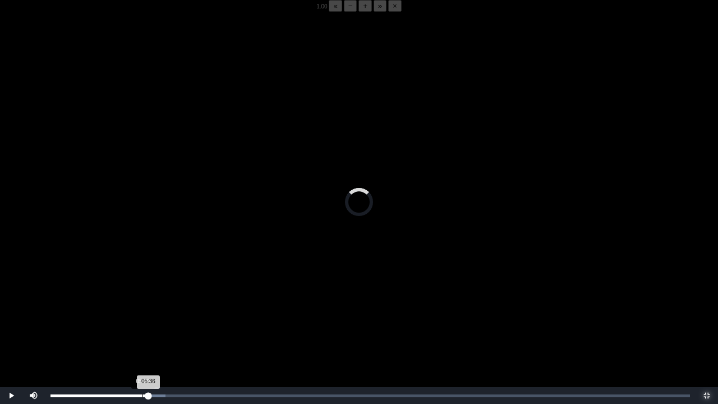
click at [143, 316] on div "Loaded : 0% 05:36 05:36 Progress : 0%" at bounding box center [370, 395] width 651 height 17
click at [143, 316] on div "05:38 Progress : 0%" at bounding box center [97, 395] width 93 height 3
click at [144, 316] on div "05:52 Progress : 0%" at bounding box center [97, 395] width 93 height 3
click at [145, 316] on div "05:54 Progress : 0%" at bounding box center [99, 395] width 97 height 3
click at [145, 316] on div "05:46 Progress : 0%" at bounding box center [99, 395] width 97 height 3
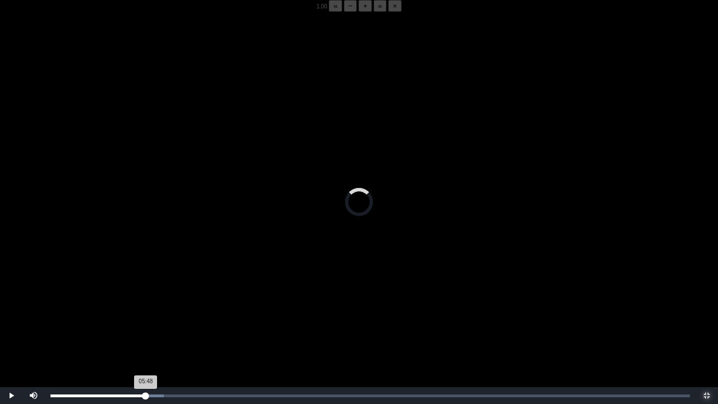
click at [145, 316] on div "05:48 Progress : 0%" at bounding box center [98, 395] width 95 height 3
click at [145, 316] on div "05:46 Progress : 0%" at bounding box center [98, 395] width 95 height 3
click at [145, 316] on div "05:47 Progress : 0%" at bounding box center [98, 395] width 95 height 3
click at [145, 316] on div "05:48 Progress : 0%" at bounding box center [98, 395] width 95 height 3
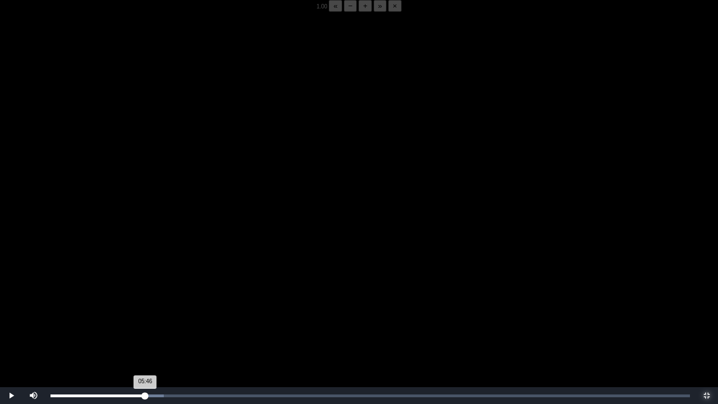
click at [145, 316] on div "05:46 Progress : 0%" at bounding box center [98, 395] width 95 height 3
click at [150, 316] on video "Video Player" at bounding box center [359, 214] width 718 height 404
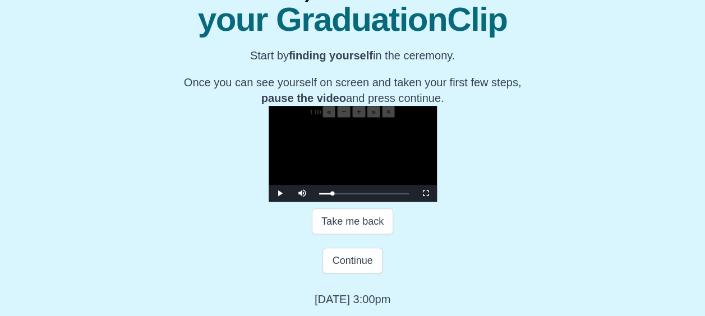
scroll to position [171, 0]
click at [426, 194] on span "Video Player" at bounding box center [426, 194] width 0 height 0
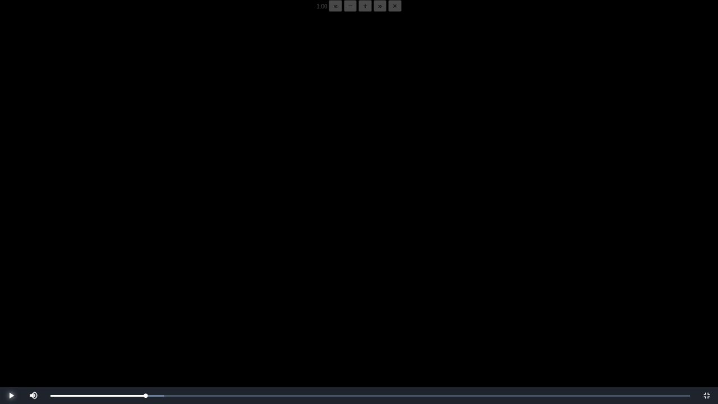
click at [11, 316] on span "Video Player" at bounding box center [11, 396] width 0 height 0
click at [707, 316] on span "Video Player" at bounding box center [707, 396] width 0 height 0
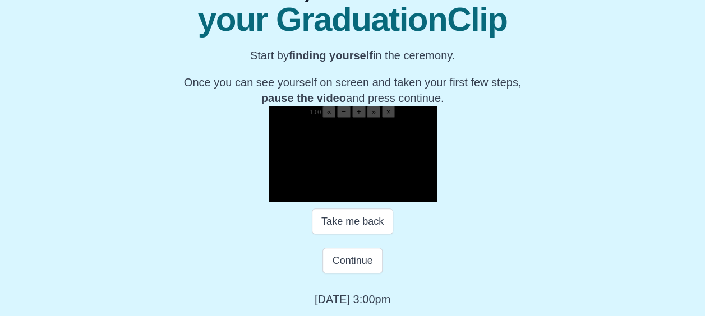
scroll to position [231, 0]
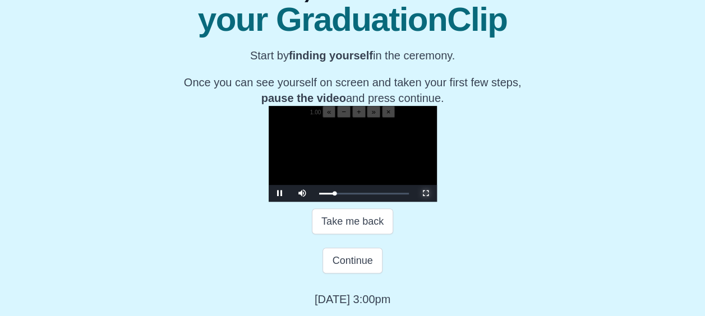
click at [426, 194] on span "Video Player" at bounding box center [426, 194] width 0 height 0
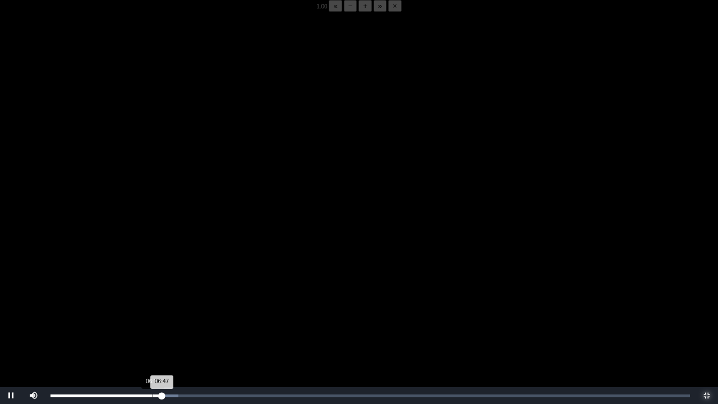
click at [153, 316] on div "Loaded : 0% 06:13 06:47 Progress : 0%" at bounding box center [371, 395] width 640 height 3
click at [136, 316] on div "Loaded : 0% 05:11 05:11 Progress : 0%" at bounding box center [370, 395] width 651 height 17
click at [141, 316] on div "Loaded : 0% 05:30 05:12 Progress : 0%" at bounding box center [371, 395] width 640 height 3
click at [141, 316] on div "05:44 Progress : 0%" at bounding box center [96, 395] width 91 height 3
click at [148, 316] on div "05:54 Progress : 0%" at bounding box center [99, 395] width 97 height 3
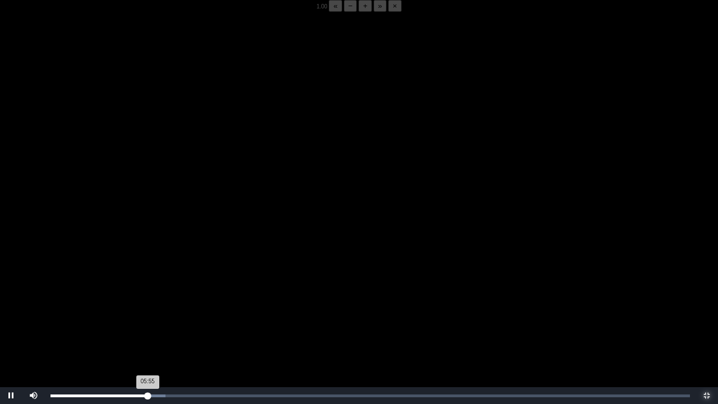
click at [148, 316] on div "05:55 Progress : 0%" at bounding box center [99, 395] width 97 height 3
click at [148, 316] on div "05:56 Progress : 0%" at bounding box center [100, 395] width 98 height 3
click at [147, 316] on div "05:52 Progress : 0%" at bounding box center [99, 395] width 97 height 3
click at [146, 316] on div "05:54 Progress : 0%" at bounding box center [99, 395] width 97 height 3
click at [146, 316] on div "05:48 Progress : 0%" at bounding box center [98, 395] width 95 height 3
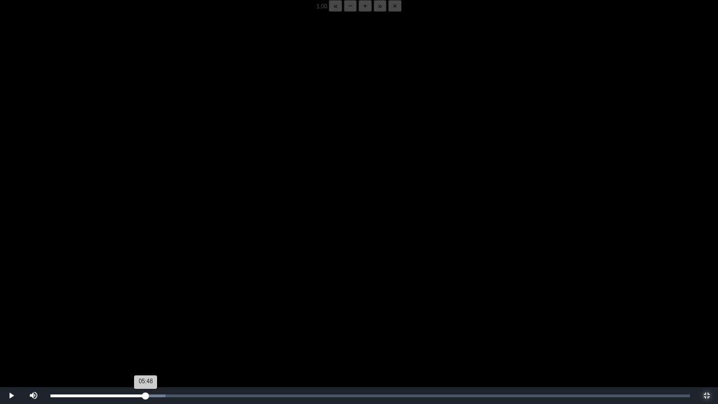
click at [146, 316] on div "05:48 Progress : 0%" at bounding box center [98, 395] width 95 height 3
click at [146, 316] on div "05:51 Progress : 0%" at bounding box center [99, 395] width 97 height 3
click at [146, 316] on div "05:48 Progress : 0%" at bounding box center [98, 395] width 95 height 3
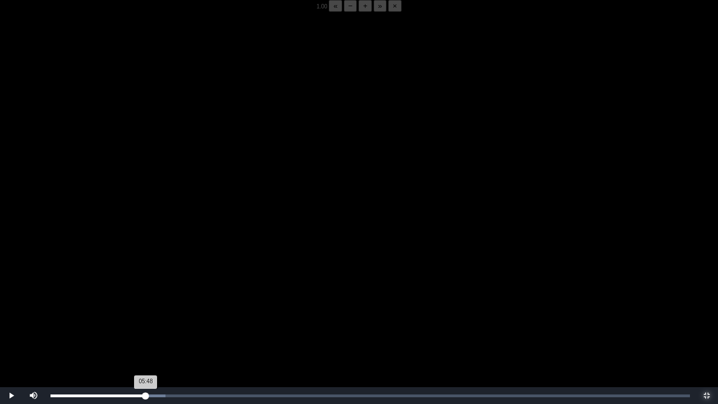
click at [146, 316] on div "05:48 Progress : 0%" at bounding box center [98, 395] width 95 height 3
click at [146, 316] on div "05:49 Progress : 0%" at bounding box center [98, 395] width 95 height 3
click at [144, 316] on div "05:40 Progress : 0%" at bounding box center [97, 395] width 93 height 3
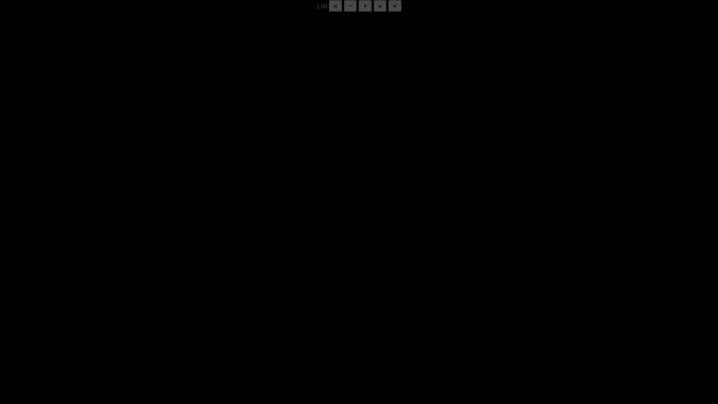
click at [144, 316] on div "05:49 Progress : 0%" at bounding box center [99, 395] width 96 height 3
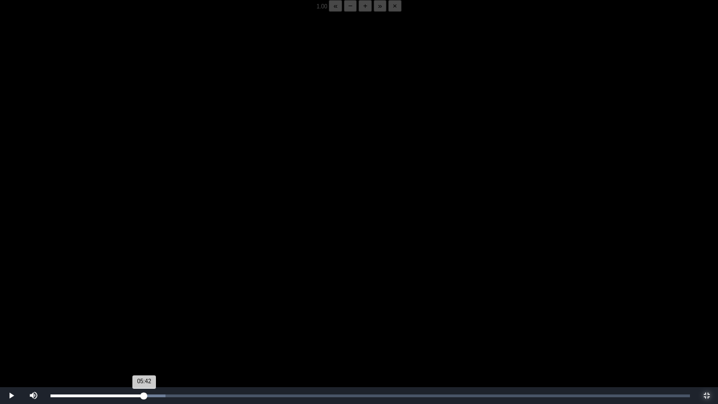
click at [144, 316] on div "05:42 Progress : 0%" at bounding box center [98, 395] width 94 height 3
click at [139, 316] on div "Loaded : 0% 05:24 05:44 Progress : 0%" at bounding box center [370, 395] width 651 height 17
click at [136, 316] on div "05:27 Progress : 0%" at bounding box center [96, 395] width 90 height 3
click at [127, 316] on div "04:38" at bounding box center [127, 395] width 1 height 3
click at [129, 316] on div "04:47 Progress : 0%" at bounding box center [90, 395] width 79 height 3
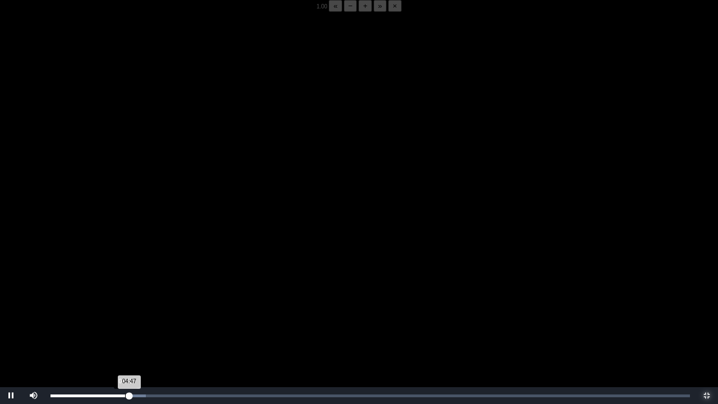
click at [125, 316] on div "Loaded : 0% 04:32 04:47 Progress : 0%" at bounding box center [371, 395] width 640 height 3
click at [125, 316] on div "04:38 Progress : 0%" at bounding box center [88, 395] width 75 height 3
click at [122, 316] on div "Loaded : 0% 04:28 04:39 Progress : 0%" at bounding box center [370, 395] width 651 height 17
click at [144, 316] on div "Loaded : 0% 05:42 04:25 Progress : 0%" at bounding box center [371, 395] width 640 height 3
click at [146, 316] on div "05:52 Progress : 0%" at bounding box center [99, 395] width 97 height 3
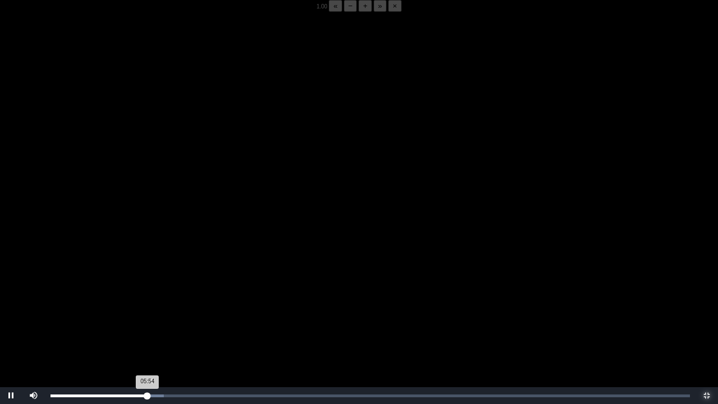
click at [146, 316] on div "05:54 Progress : 0%" at bounding box center [99, 395] width 97 height 3
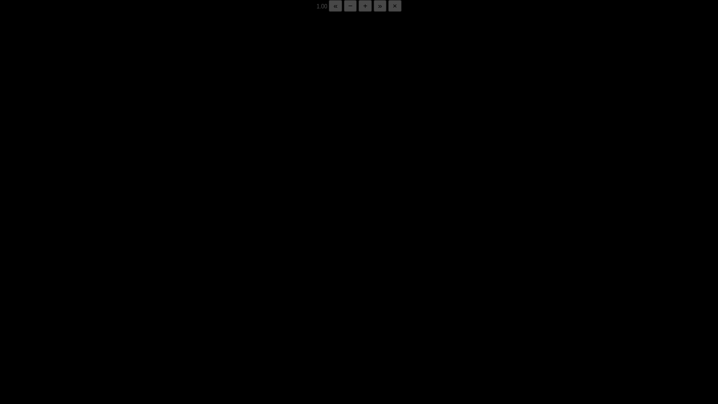
click at [146, 316] on div "05:53 Progress : 0%" at bounding box center [99, 395] width 97 height 3
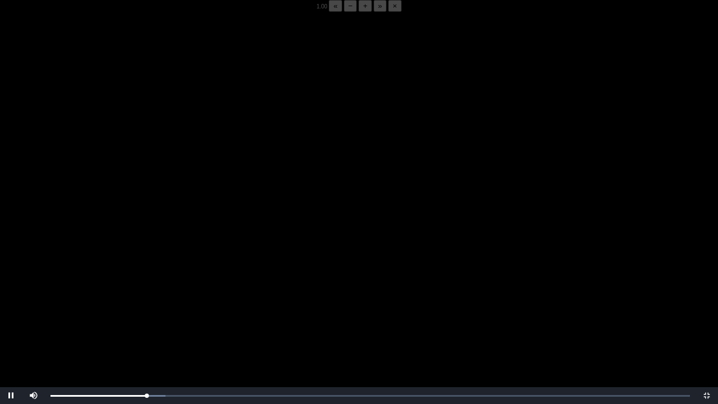
click at [102, 316] on video "Video Player" at bounding box center [359, 214] width 718 height 404
click at [116, 316] on video "Video Player" at bounding box center [359, 214] width 718 height 404
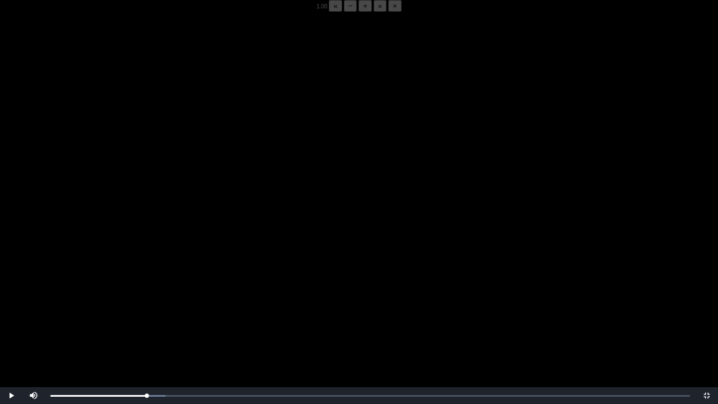
click at [116, 316] on video "Video Player" at bounding box center [359, 214] width 718 height 404
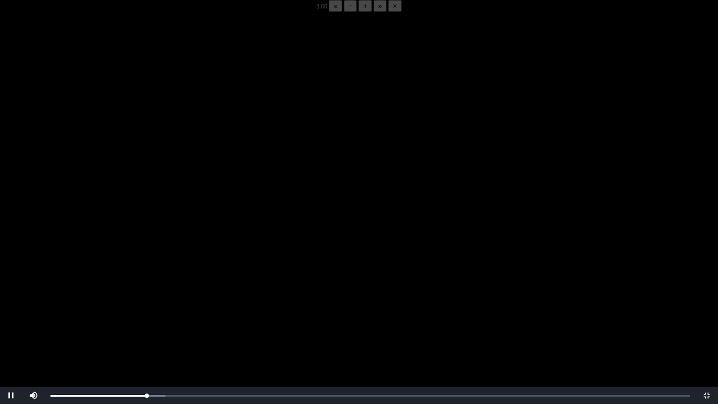
click at [116, 316] on video "Video Player" at bounding box center [359, 214] width 718 height 404
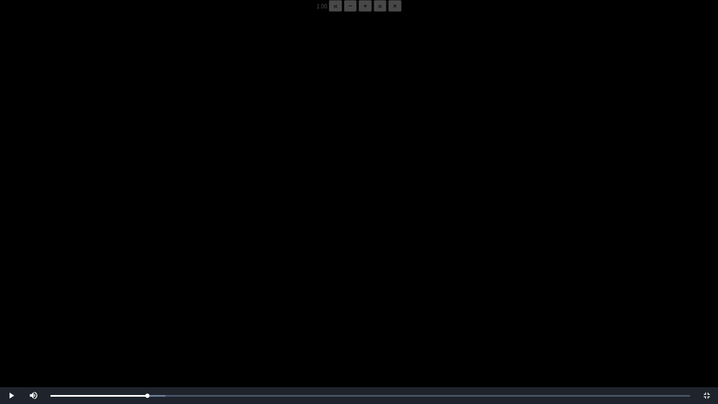
click at [116, 316] on video "Video Player" at bounding box center [359, 214] width 718 height 404
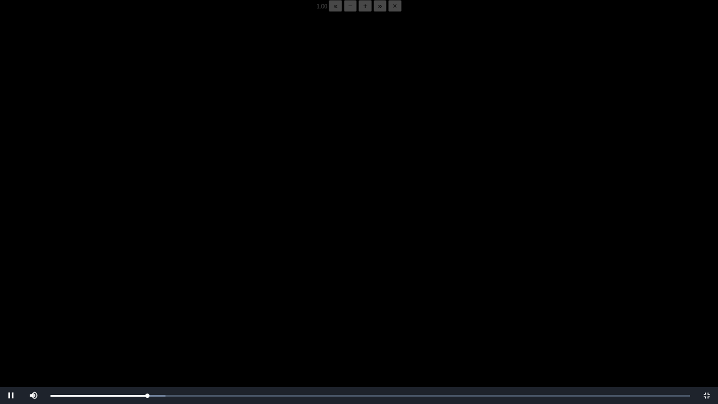
click at [116, 316] on video "Video Player" at bounding box center [359, 214] width 718 height 404
click at [146, 316] on div "05:48 Progress : 0%" at bounding box center [99, 395] width 97 height 3
click at [160, 316] on video "Video Player" at bounding box center [359, 214] width 718 height 404
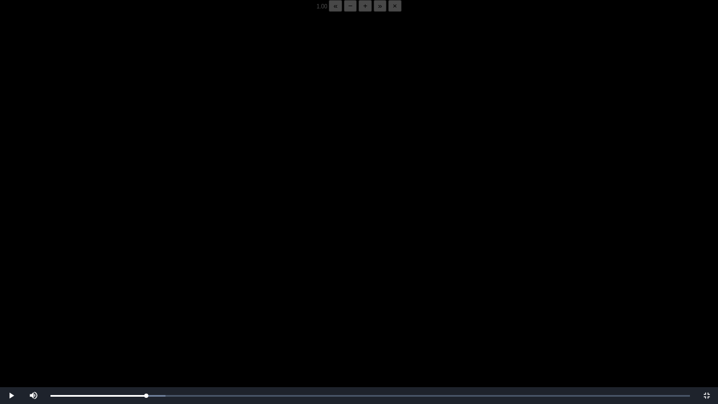
click at [163, 316] on video "Video Player" at bounding box center [359, 214] width 718 height 404
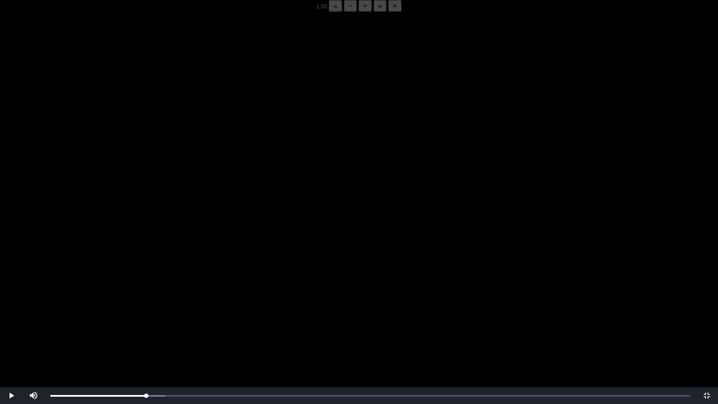
click at [163, 316] on video "Video Player" at bounding box center [359, 214] width 718 height 404
click at [266, 301] on video "Video Player" at bounding box center [359, 214] width 718 height 404
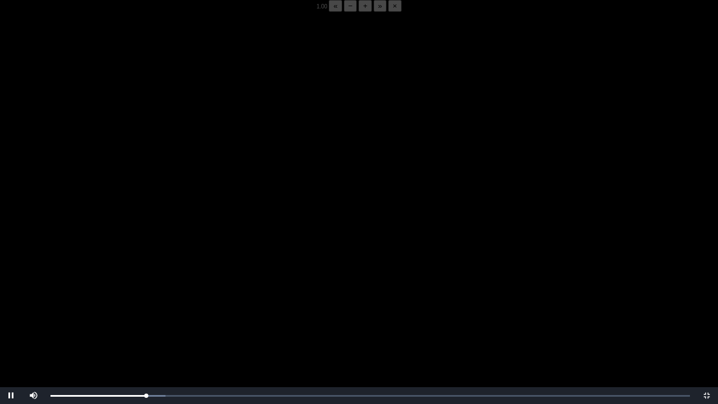
click at [266, 301] on video "Video Player" at bounding box center [359, 214] width 718 height 404
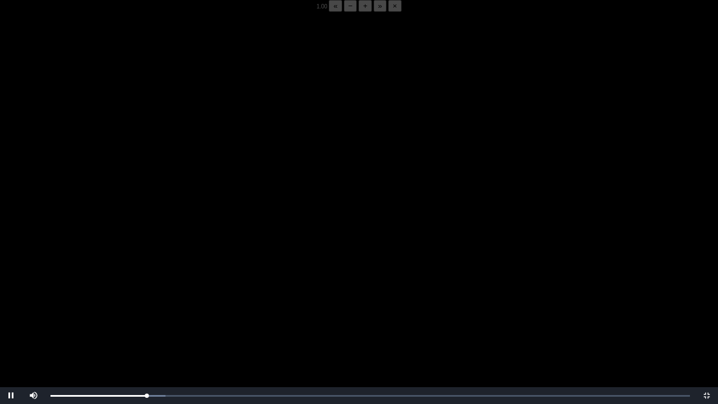
click at [266, 301] on video "Video Player" at bounding box center [359, 214] width 718 height 404
click at [270, 284] on video "Video Player" at bounding box center [359, 214] width 718 height 404
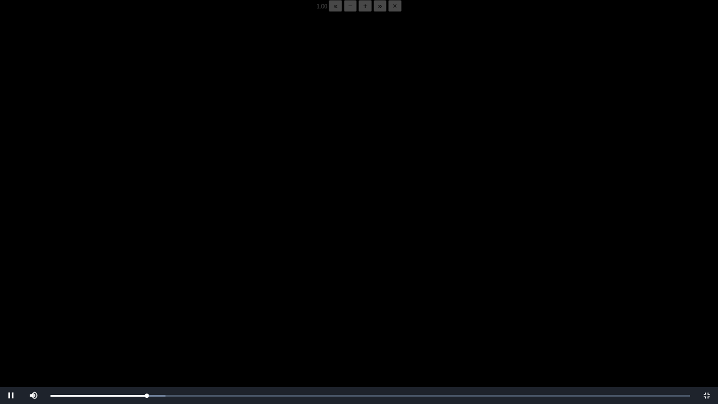
click at [270, 284] on video "Video Player" at bounding box center [359, 214] width 718 height 404
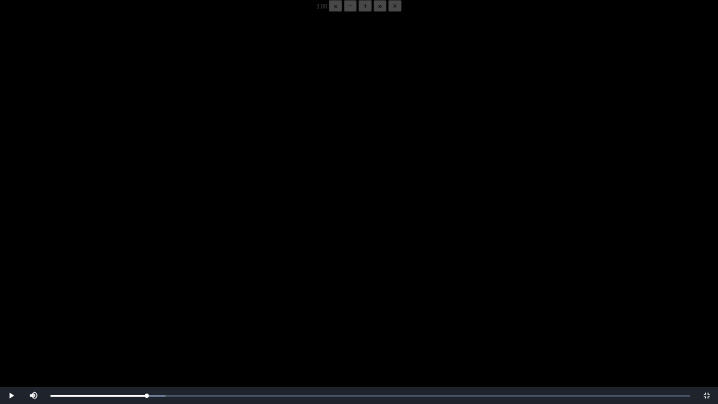
click at [270, 284] on video "Video Player" at bounding box center [359, 214] width 718 height 404
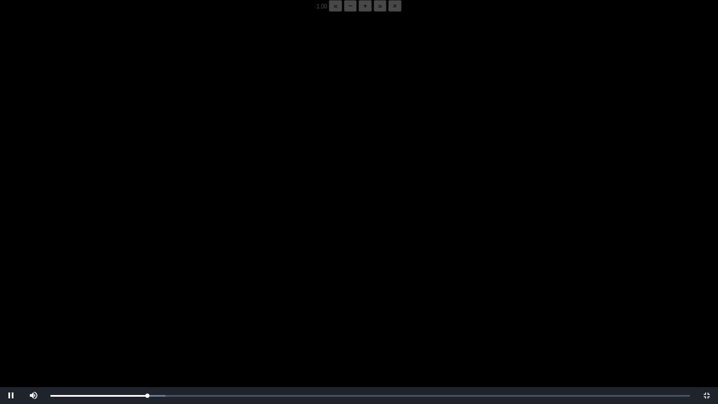
click at [270, 284] on video "Video Player" at bounding box center [359, 214] width 718 height 404
click at [146, 316] on div "05:50 Progress : 0%" at bounding box center [99, 395] width 97 height 3
click at [153, 316] on video "Video Player" at bounding box center [359, 214] width 718 height 404
click at [172, 316] on video "Video Player" at bounding box center [359, 214] width 718 height 404
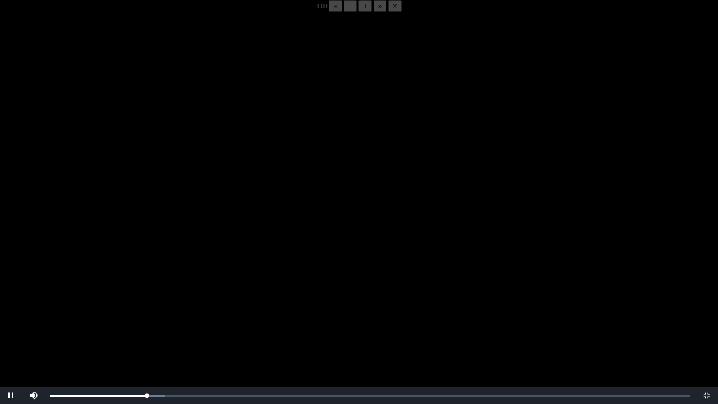
click at [172, 316] on video "Video Player" at bounding box center [359, 214] width 718 height 404
click at [183, 306] on video "Video Player" at bounding box center [359, 214] width 718 height 404
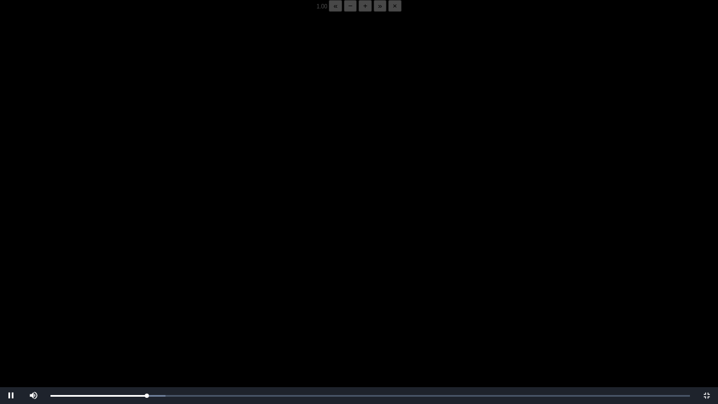
click at [183, 306] on video "Video Player" at bounding box center [359, 214] width 718 height 404
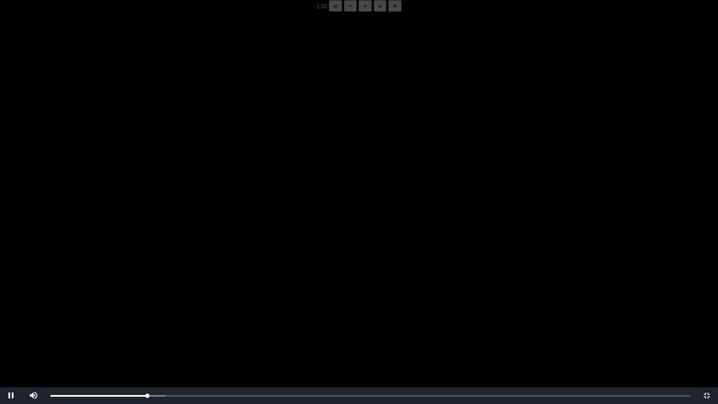
click at [183, 306] on video "Video Player" at bounding box center [359, 214] width 718 height 404
click at [162, 241] on video "Video Player" at bounding box center [359, 214] width 718 height 404
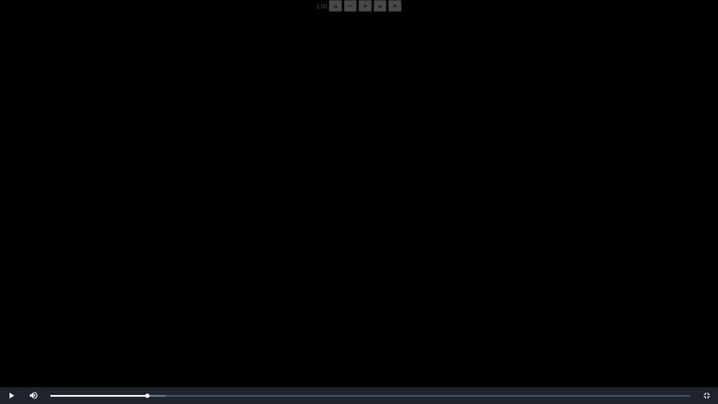
click at [162, 241] on video "Video Player" at bounding box center [359, 214] width 718 height 404
click at [147, 316] on div "05:52 Progress : 0%" at bounding box center [99, 395] width 97 height 3
click at [146, 316] on div "05:53 Progress : 0%" at bounding box center [99, 395] width 97 height 3
click at [144, 316] on div "05:40 Progress : 0%" at bounding box center [99, 395] width 97 height 3
click at [147, 316] on div "05:55 Progress : 0%" at bounding box center [99, 395] width 97 height 3
